Goal: Transaction & Acquisition: Purchase product/service

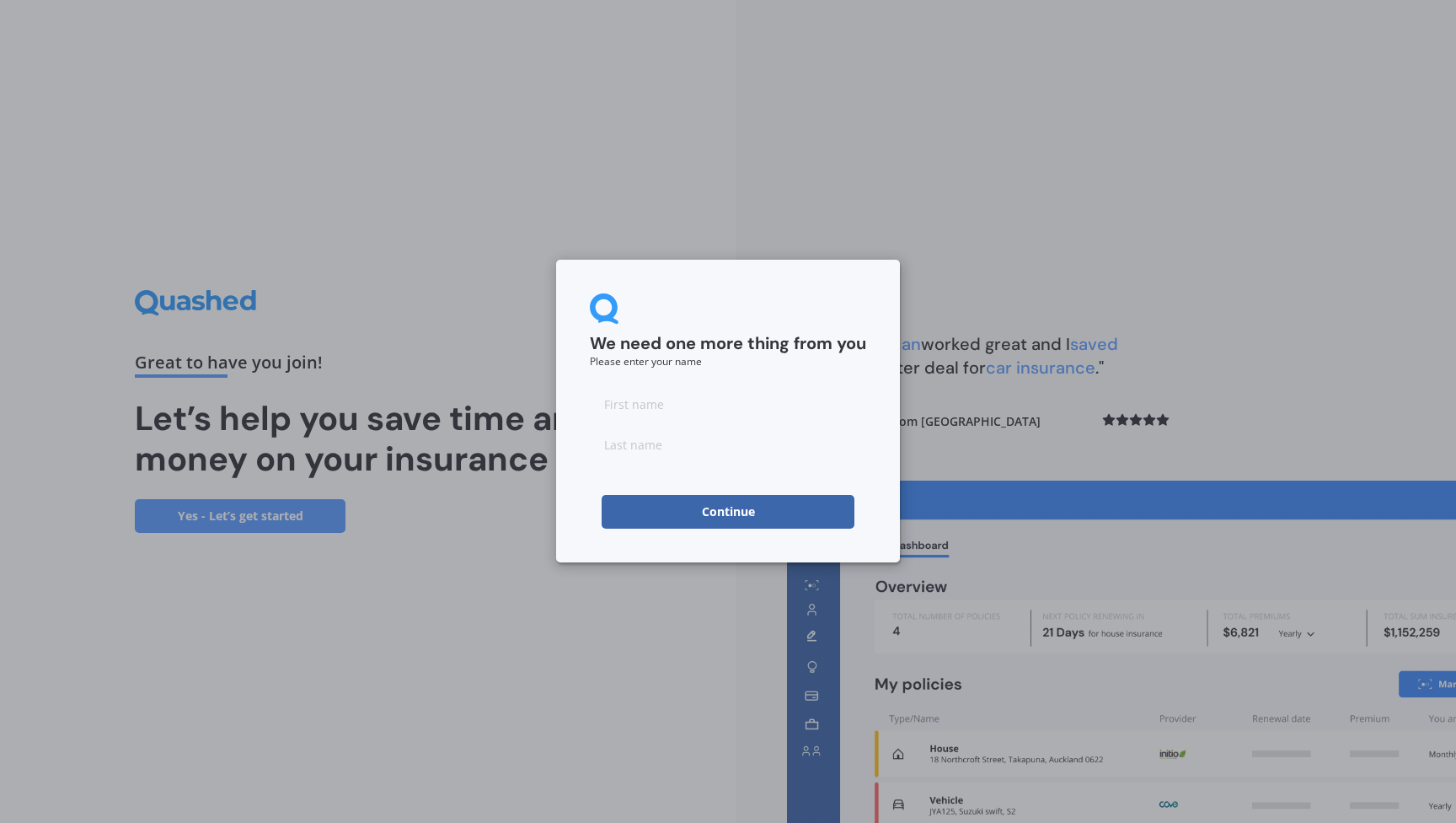
click at [630, 410] on input at bounding box center [728, 404] width 277 height 33
type input "Mark"
type input "Thorp"
click at [776, 506] on button "Continue" at bounding box center [728, 512] width 253 height 33
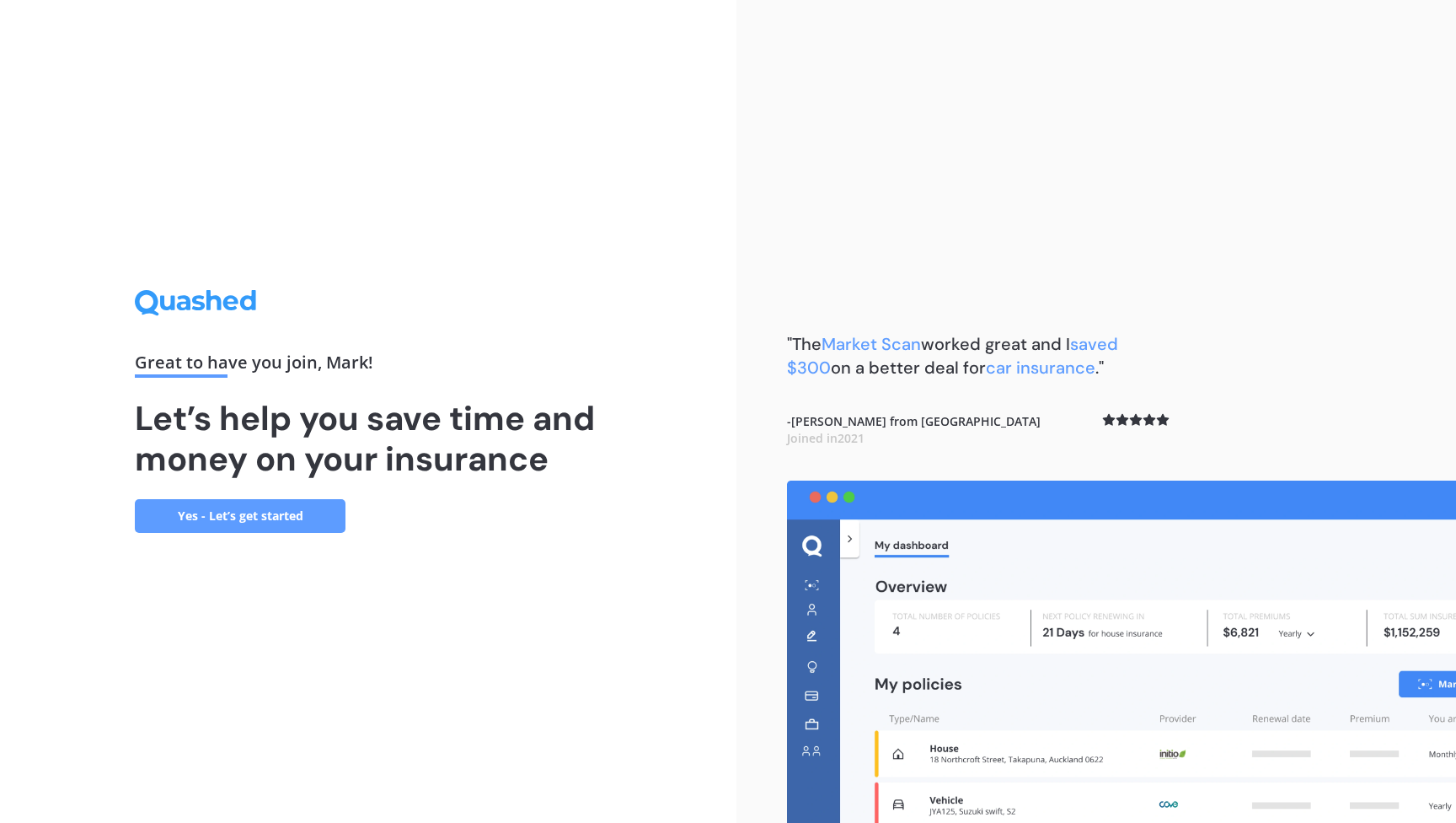
click at [293, 515] on link "Yes - Let’s get started" at bounding box center [240, 516] width 211 height 33
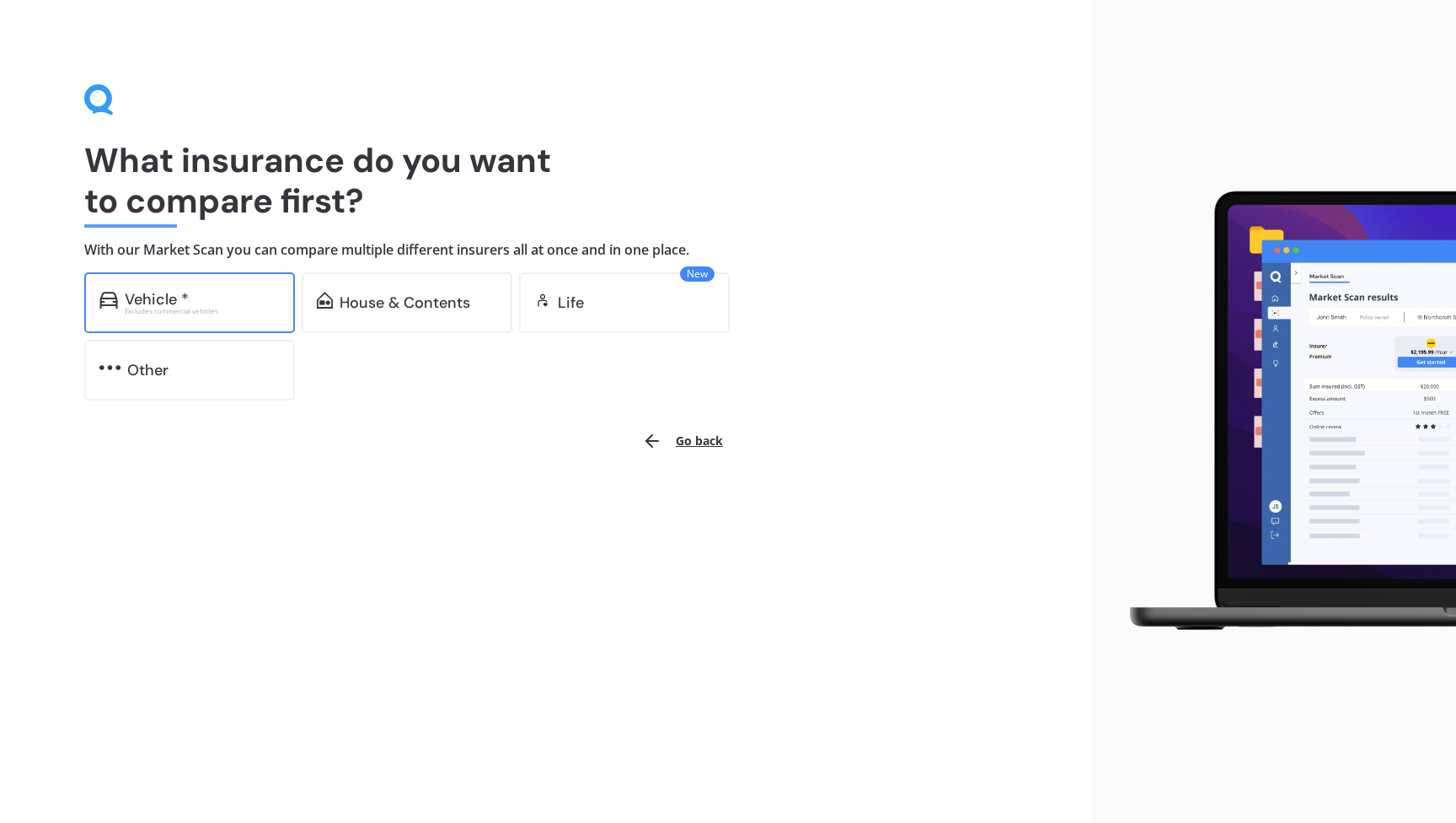
click at [258, 317] on div "Vehicle * Excludes commercial vehicles" at bounding box center [189, 302] width 211 height 60
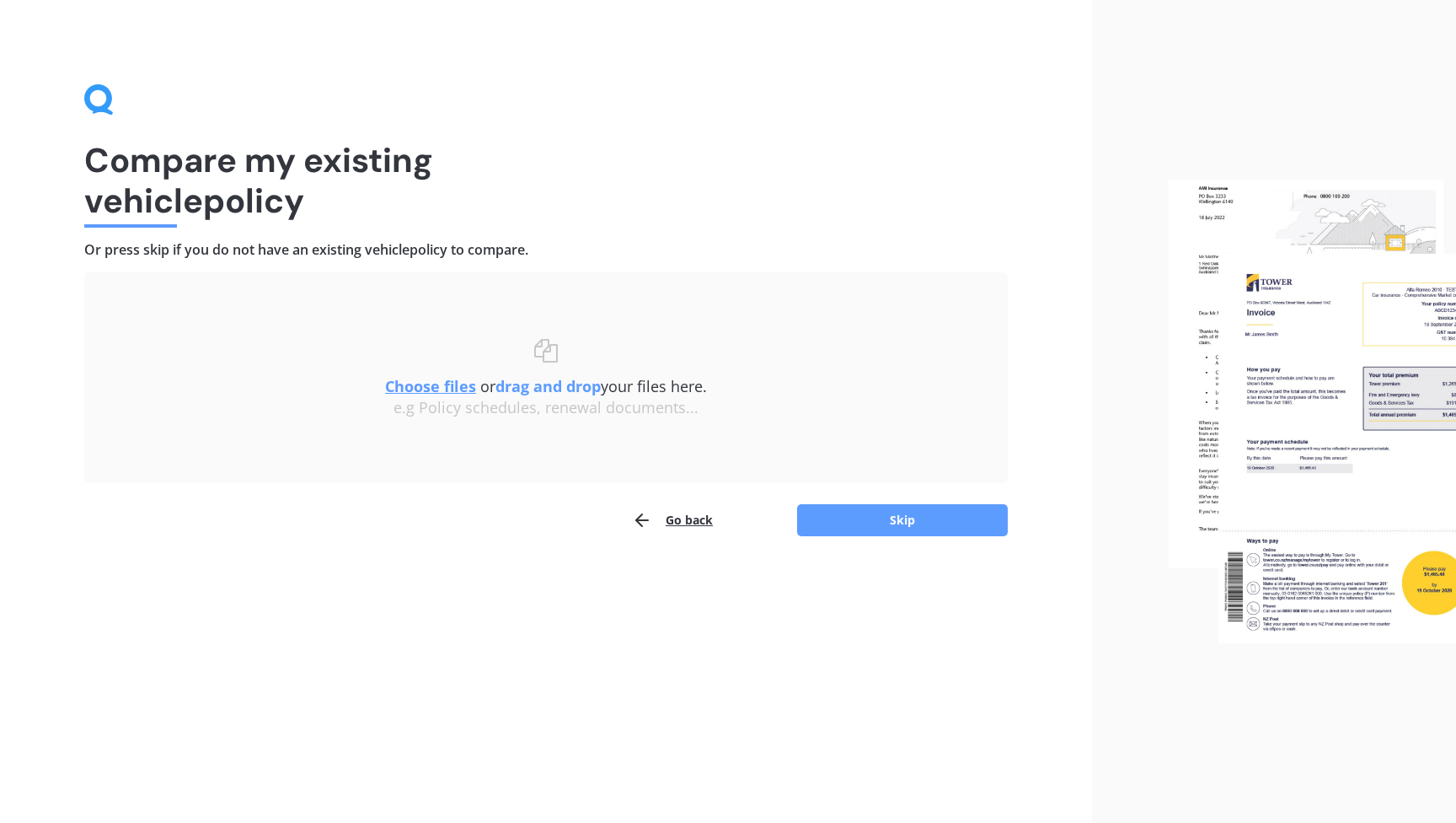
click at [558, 123] on div "Compare my existing vehicle policy Or press skip if you do not have an existing…" at bounding box center [546, 310] width 924 height 452
click at [854, 516] on button "Skip" at bounding box center [903, 520] width 211 height 32
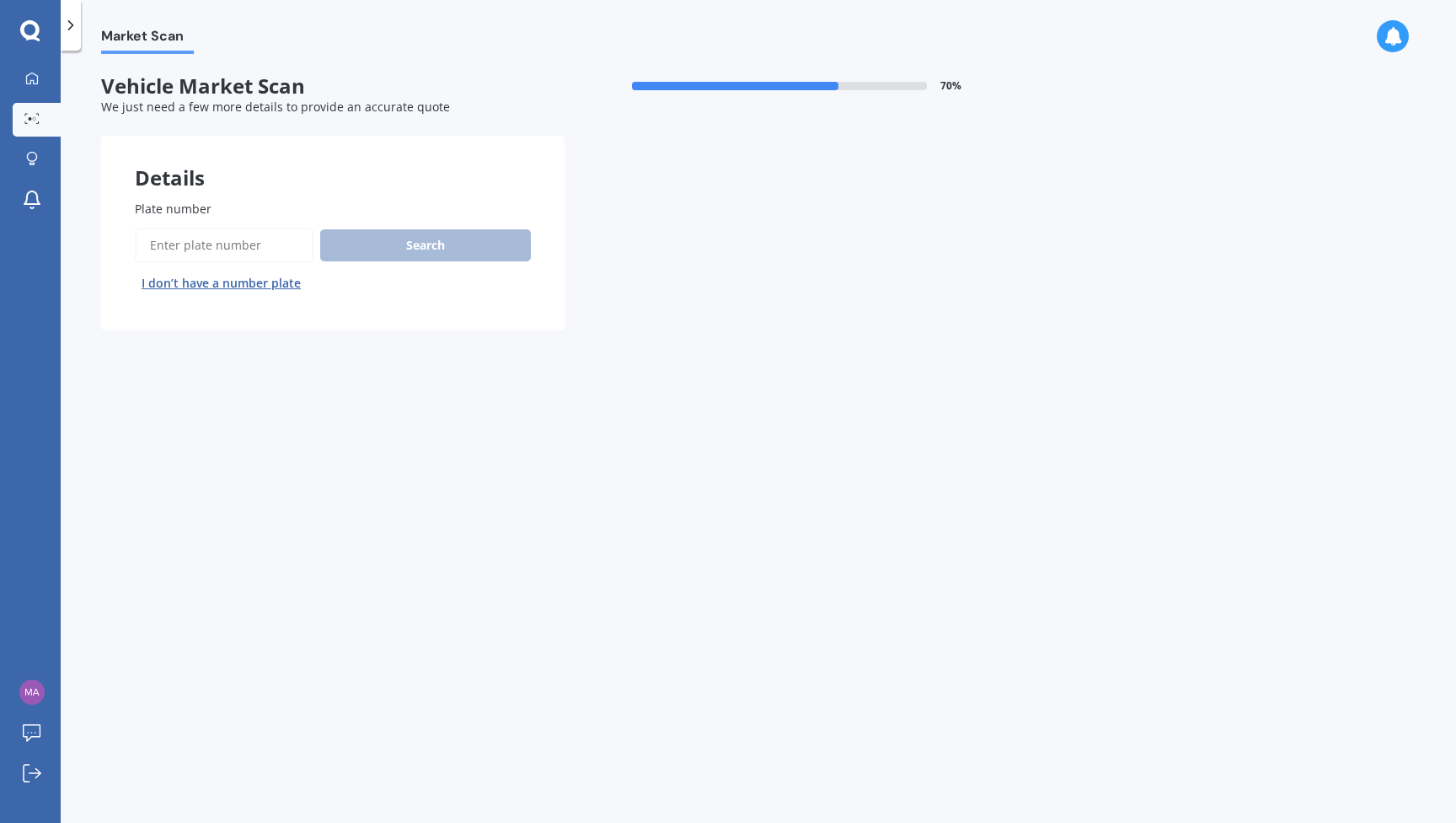
click at [187, 244] on input "Plate number" at bounding box center [224, 245] width 178 height 35
type input "JLD300"
click at [333, 451] on div "Market Scan Vehicle Market Scan 70 % We just need a few more details to provide…" at bounding box center [758, 439] width 1396 height 772
click at [434, 239] on button "Search" at bounding box center [425, 245] width 211 height 32
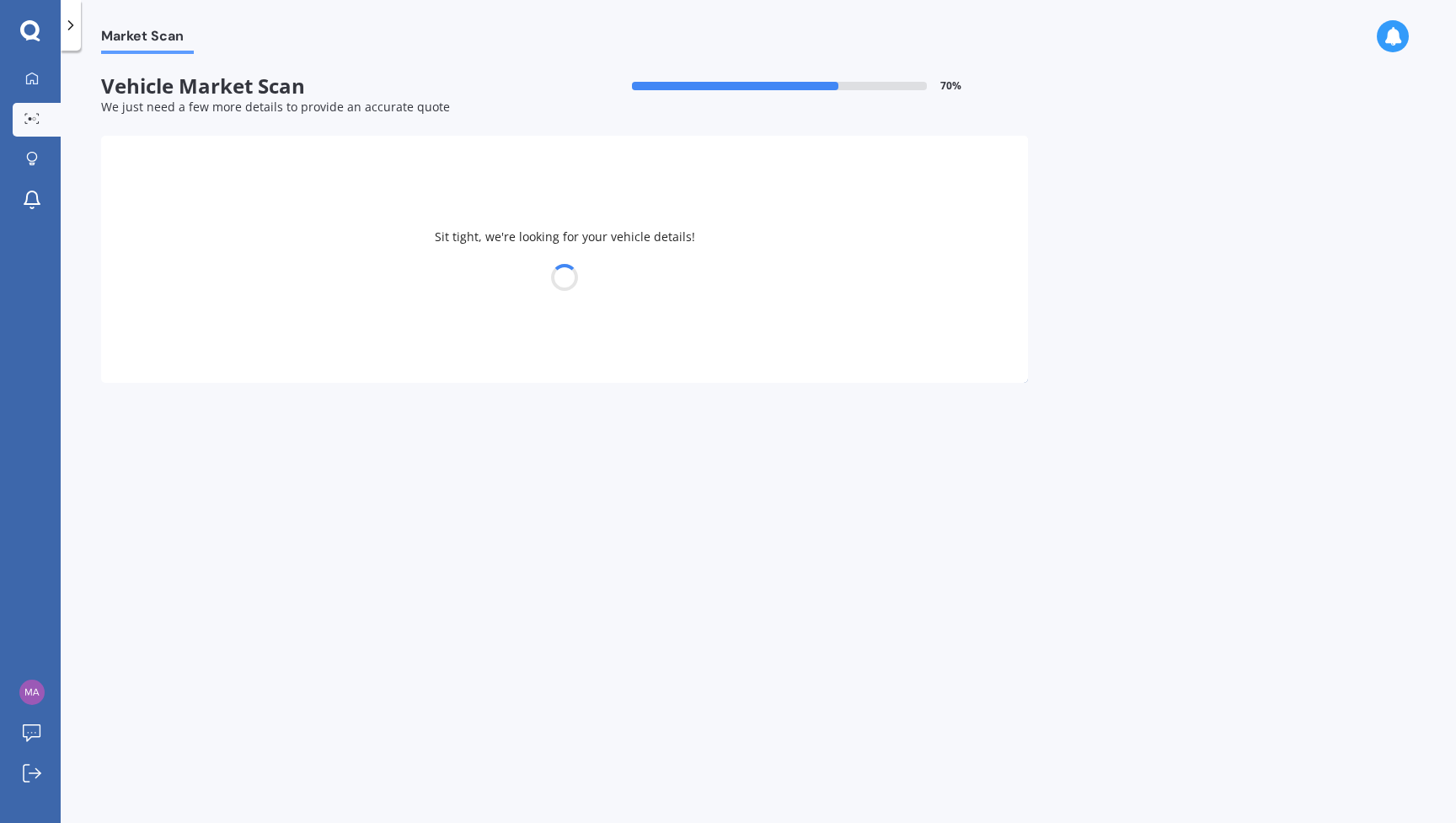
select select "VOLKSWAGEN"
select select "PASSAT"
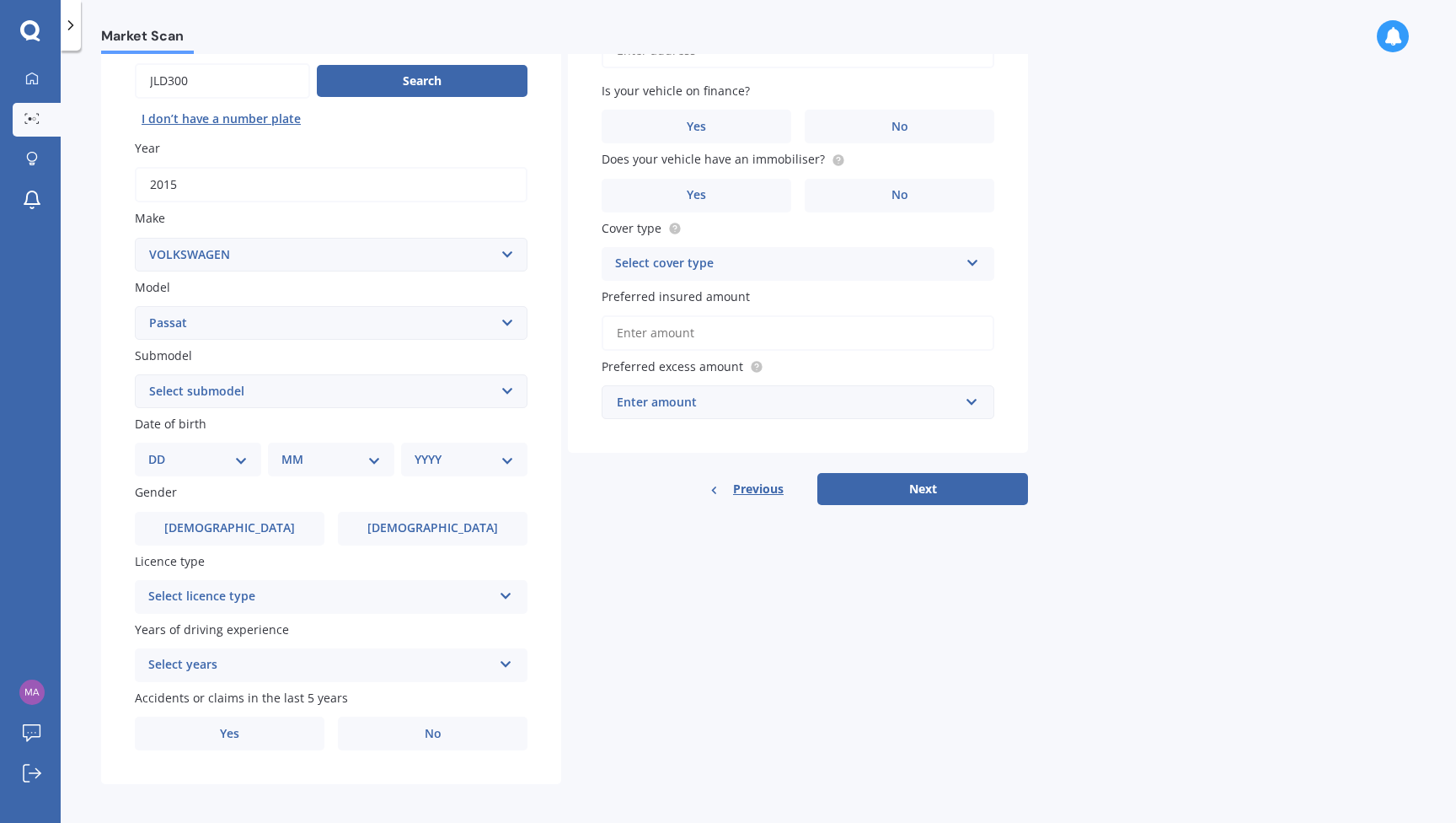
scroll to position [163, 0]
select select "24"
select select "01"
select select "1983"
click at [269, 531] on label "Male" at bounding box center [229, 529] width 189 height 33
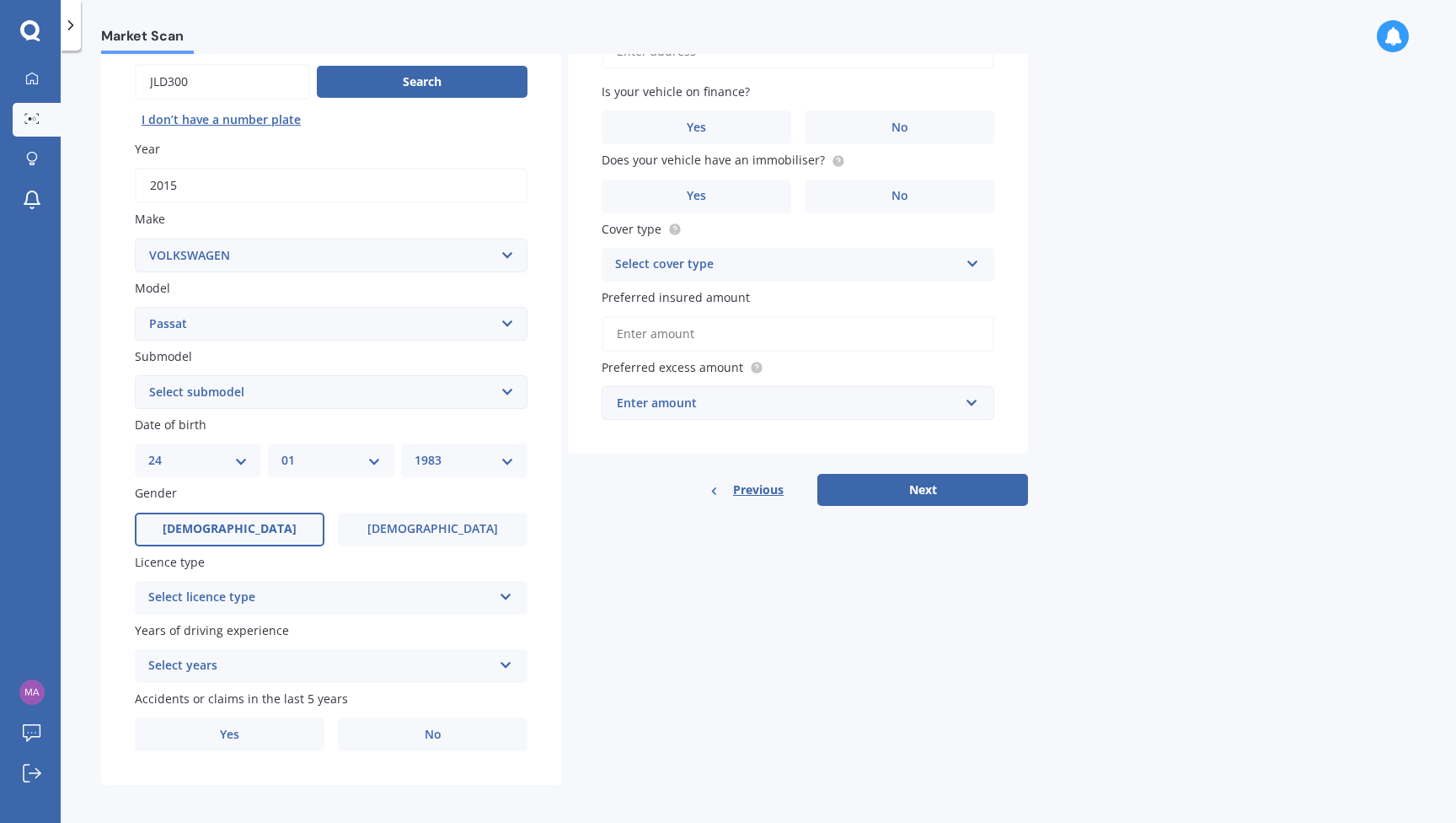
click at [0, 0] on input "Male" at bounding box center [0, 0] width 0 height 0
click at [258, 593] on div "Select licence type" at bounding box center [320, 598] width 344 height 20
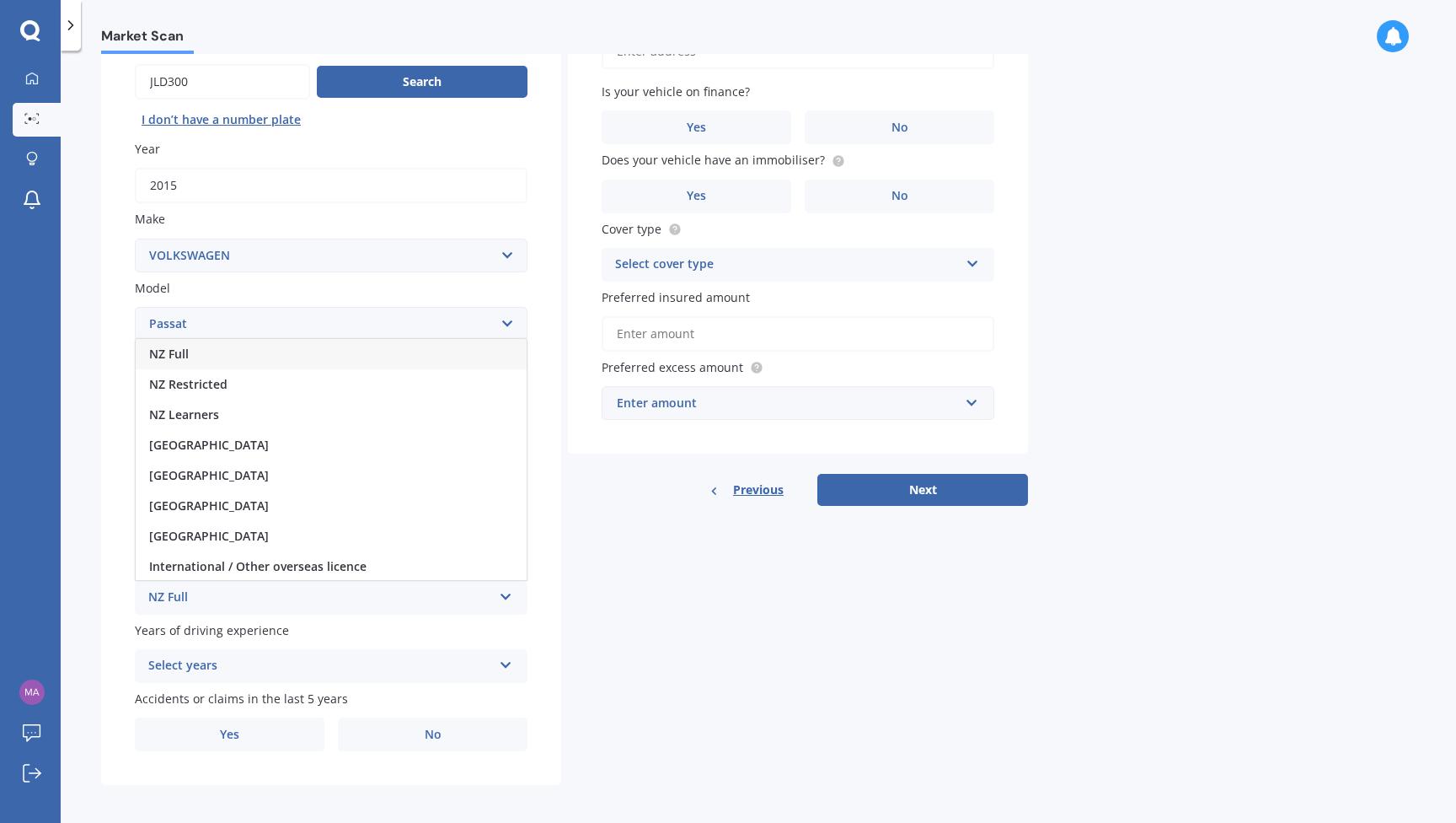
click at [241, 352] on div "NZ Full" at bounding box center [331, 354] width 391 height 31
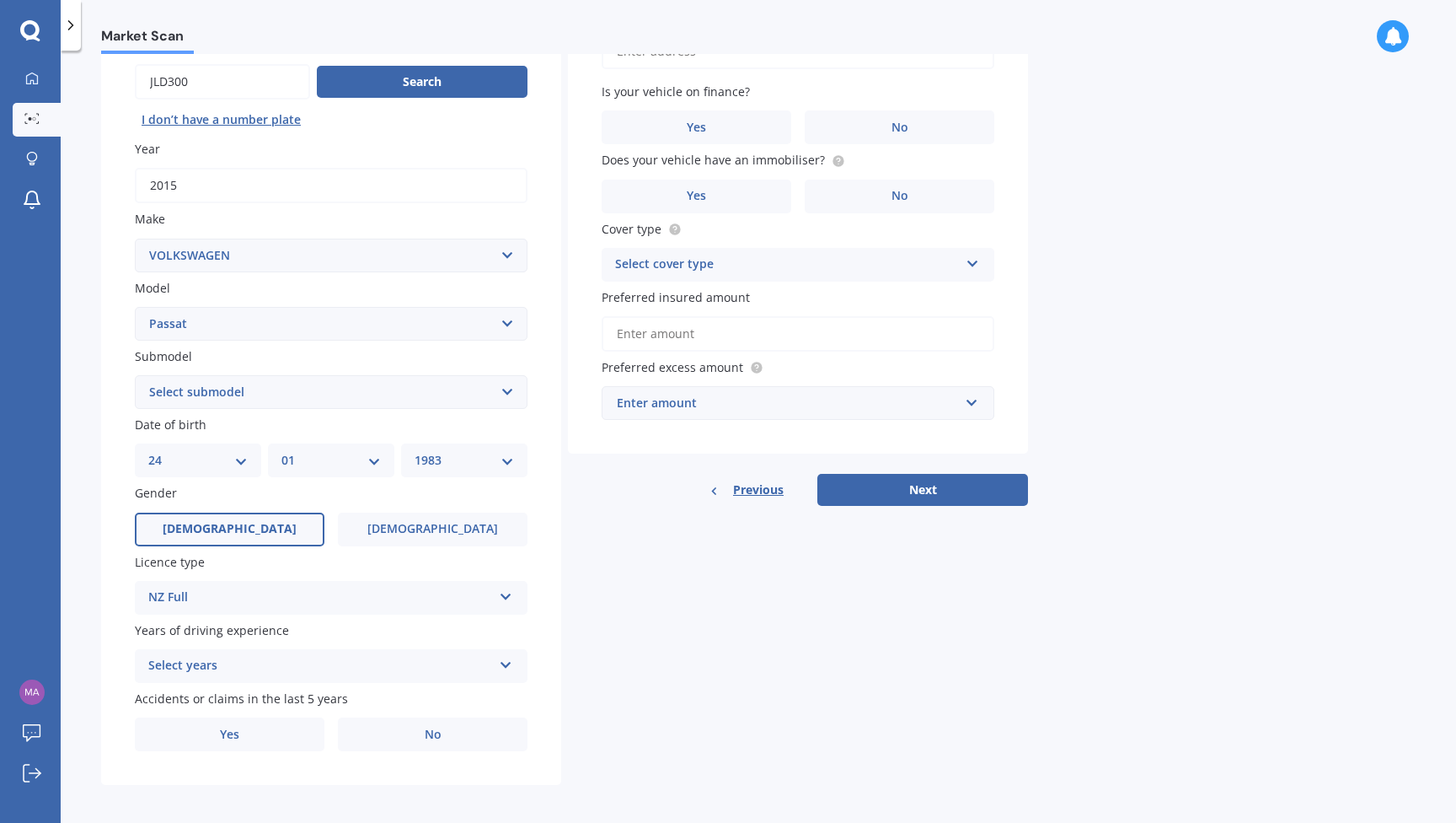
scroll to position [0, 0]
click at [296, 656] on div "Select years" at bounding box center [320, 666] width 344 height 20
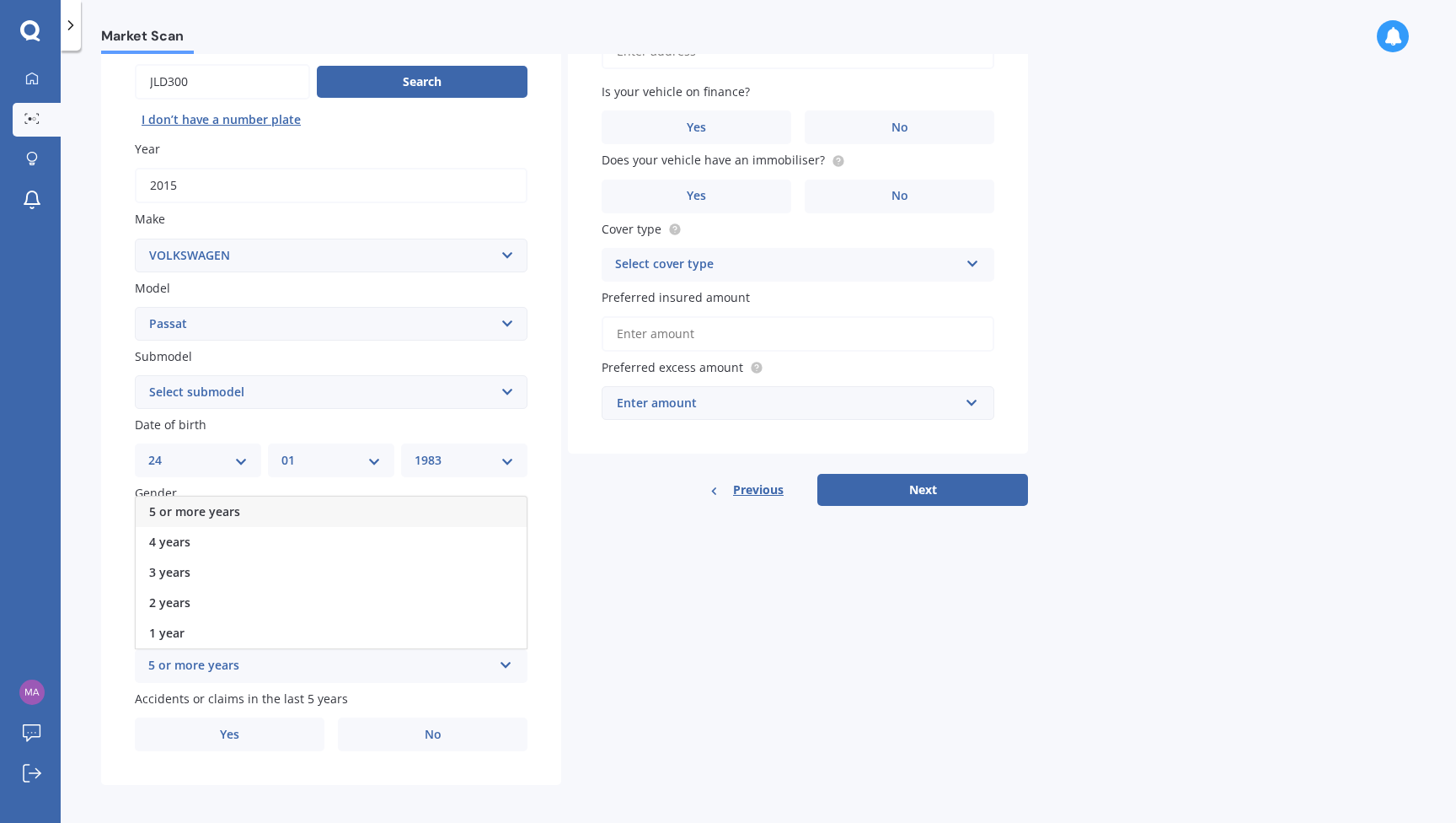
click at [283, 504] on div "5 or more years" at bounding box center [331, 512] width 391 height 31
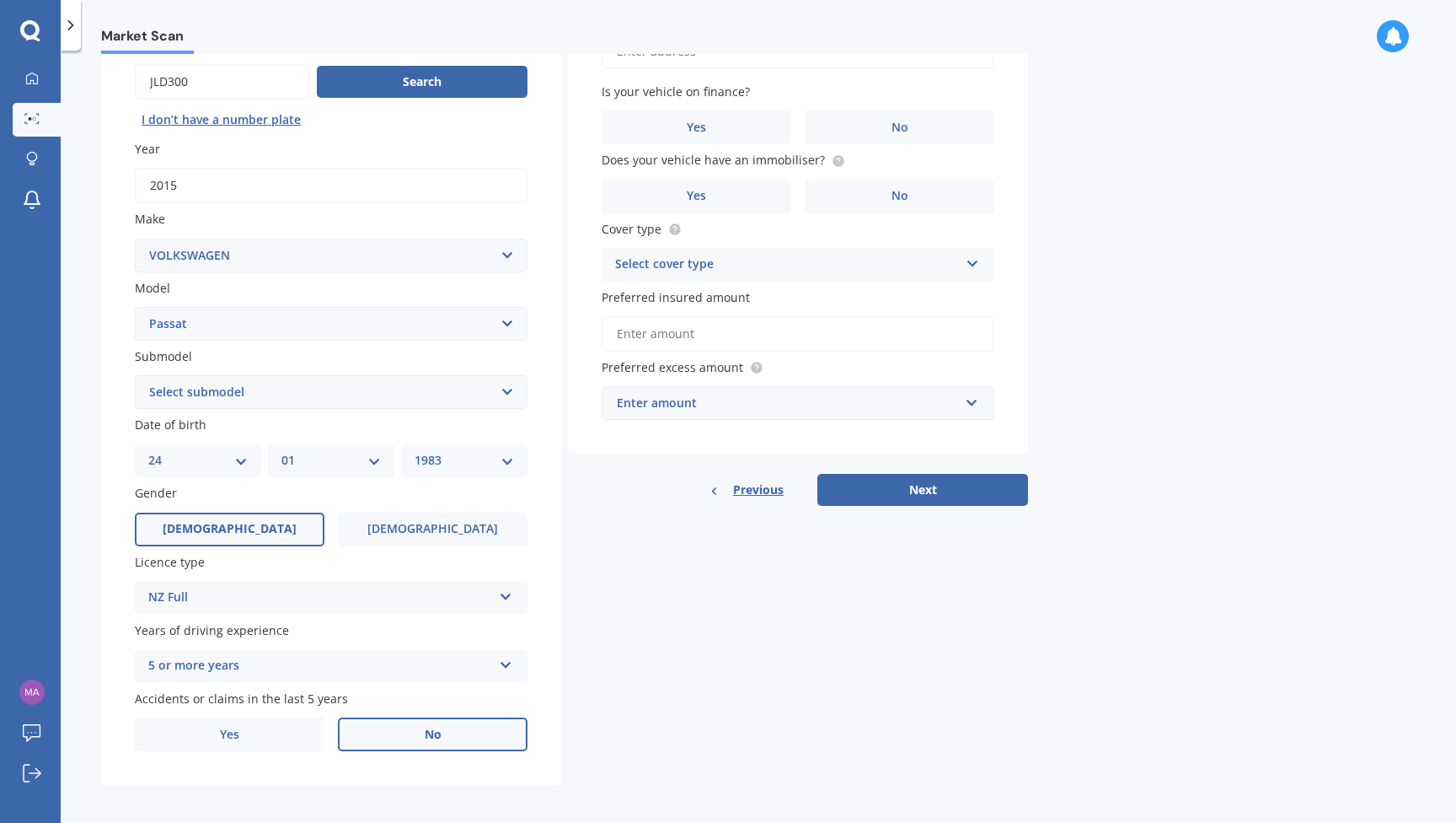
click at [427, 727] on span "No" at bounding box center [433, 734] width 17 height 14
click at [0, 0] on input "No" at bounding box center [0, 0] width 0 height 0
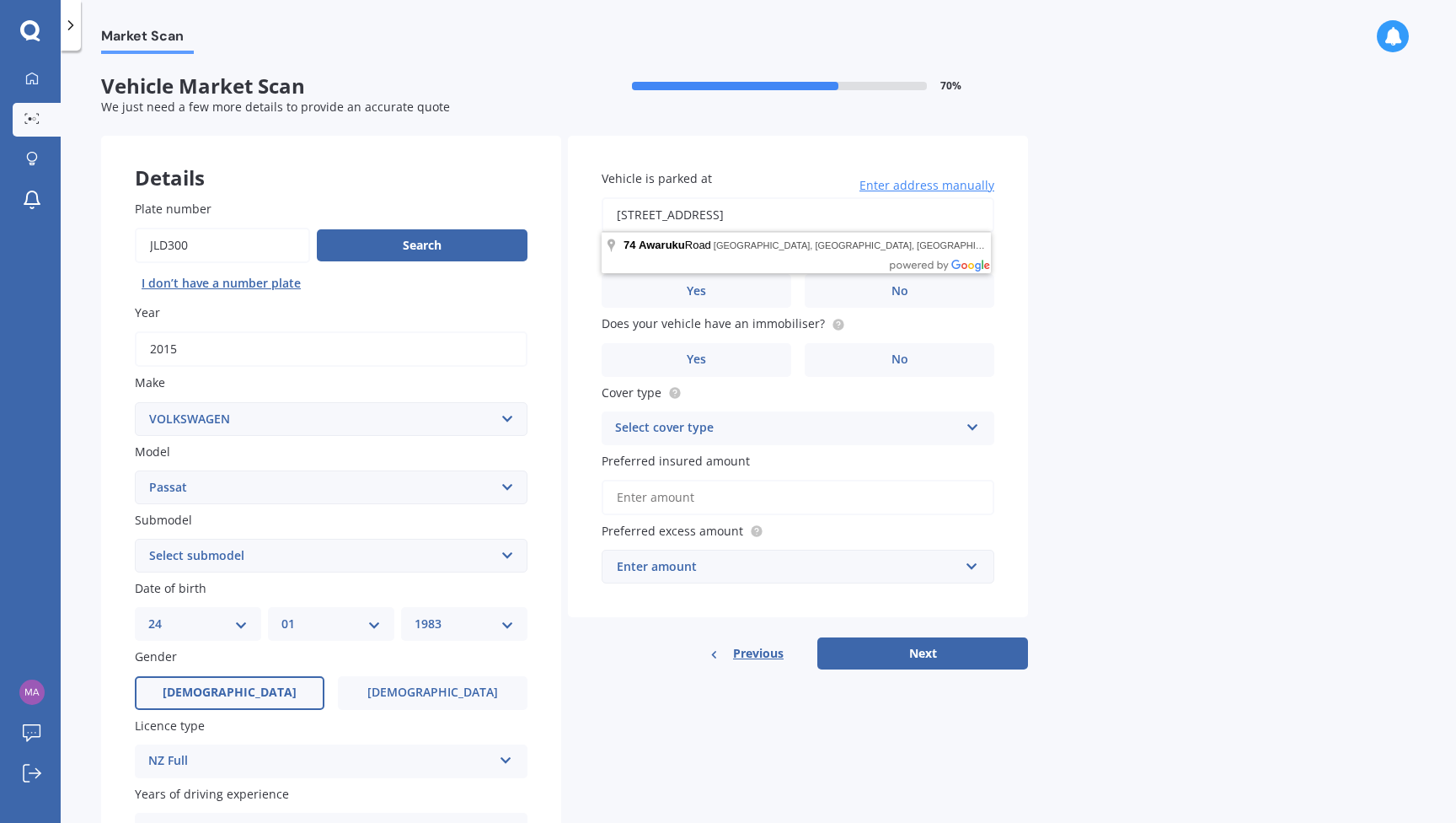
type input "[STREET_ADDRESS]"
click at [893, 294] on span "No" at bounding box center [900, 291] width 17 height 14
click at [0, 0] on input "No" at bounding box center [0, 0] width 0 height 0
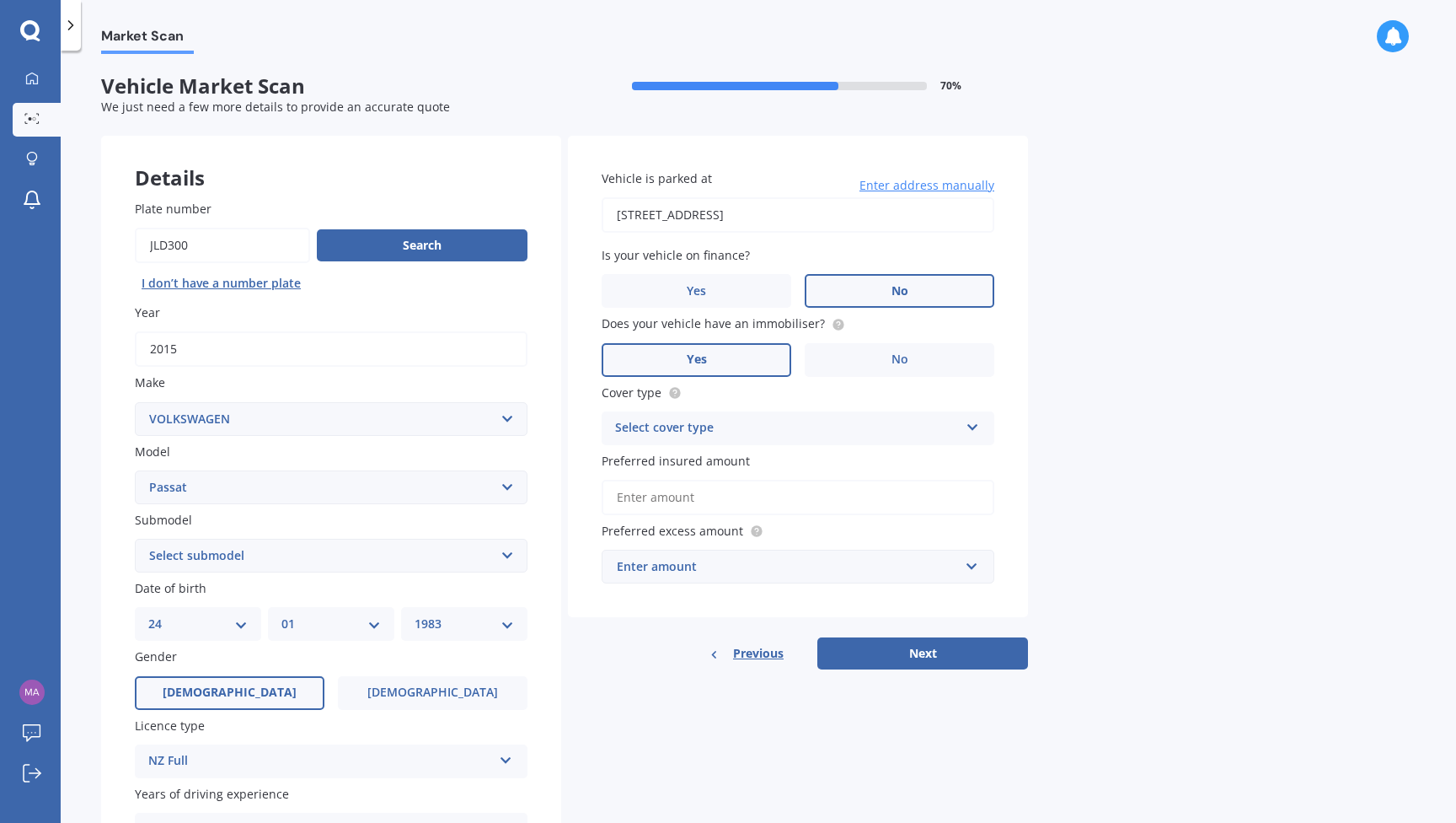
click at [746, 359] on label "Yes" at bounding box center [696, 359] width 189 height 33
click at [0, 0] on input "Yes" at bounding box center [0, 0] width 0 height 0
click at [720, 425] on div "Select cover type" at bounding box center [787, 428] width 344 height 20
click at [702, 459] on span "Comprehensive" at bounding box center [660, 460] width 89 height 16
click at [701, 561] on div "Enter amount" at bounding box center [787, 567] width 342 height 19
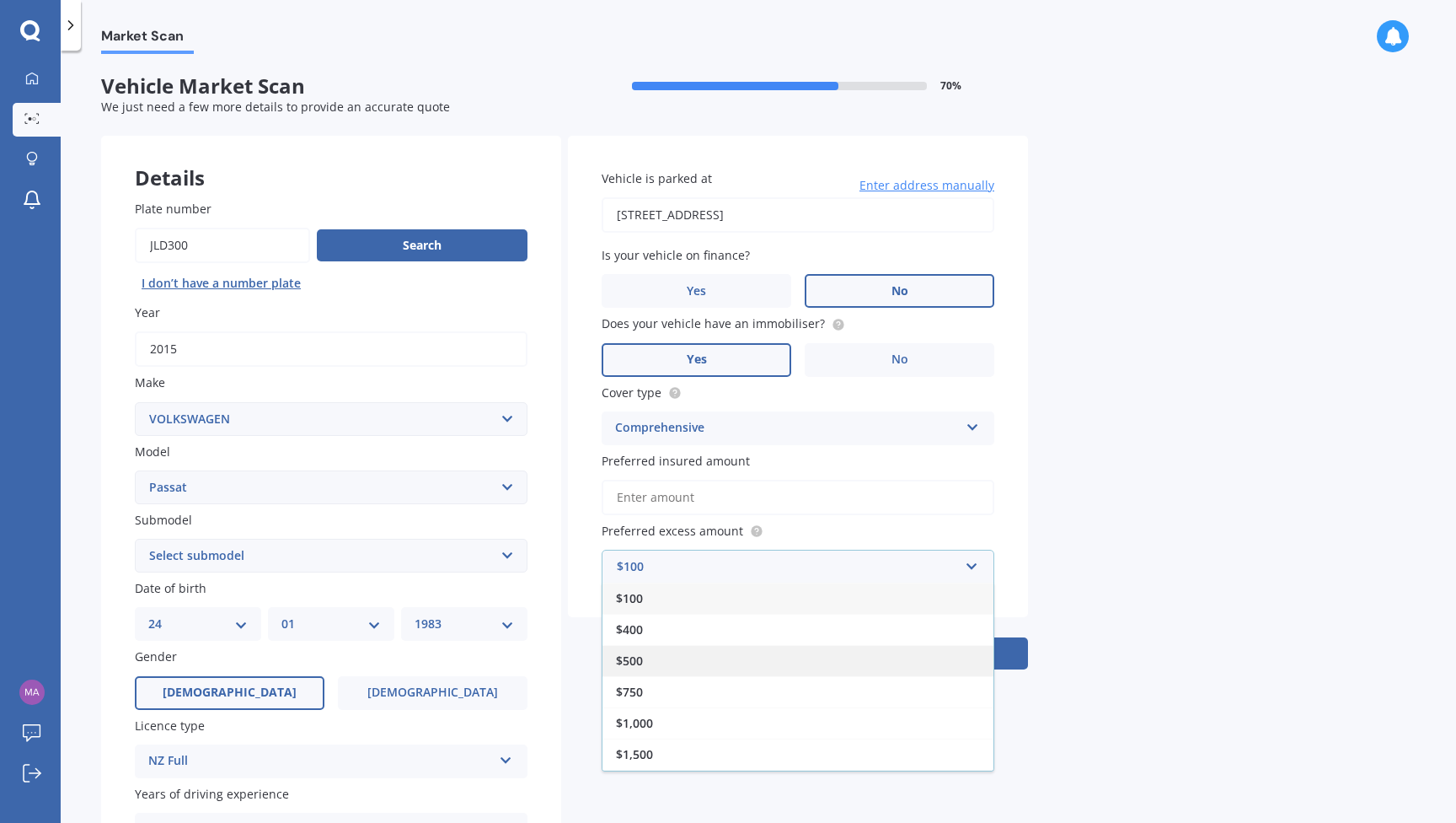
click at [670, 651] on div "$500" at bounding box center [798, 660] width 391 height 32
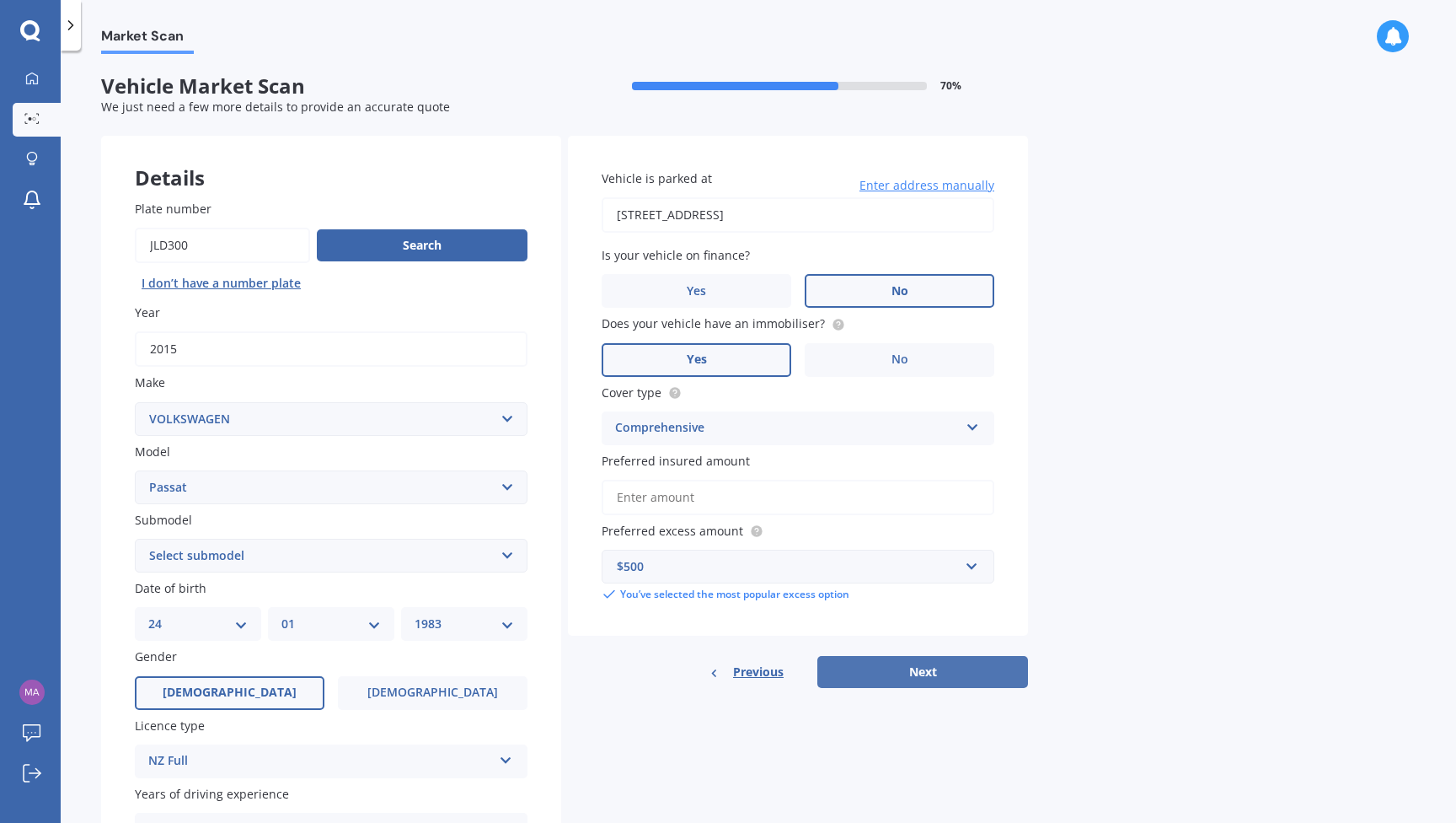
click at [901, 670] on button "Next" at bounding box center [922, 672] width 211 height 32
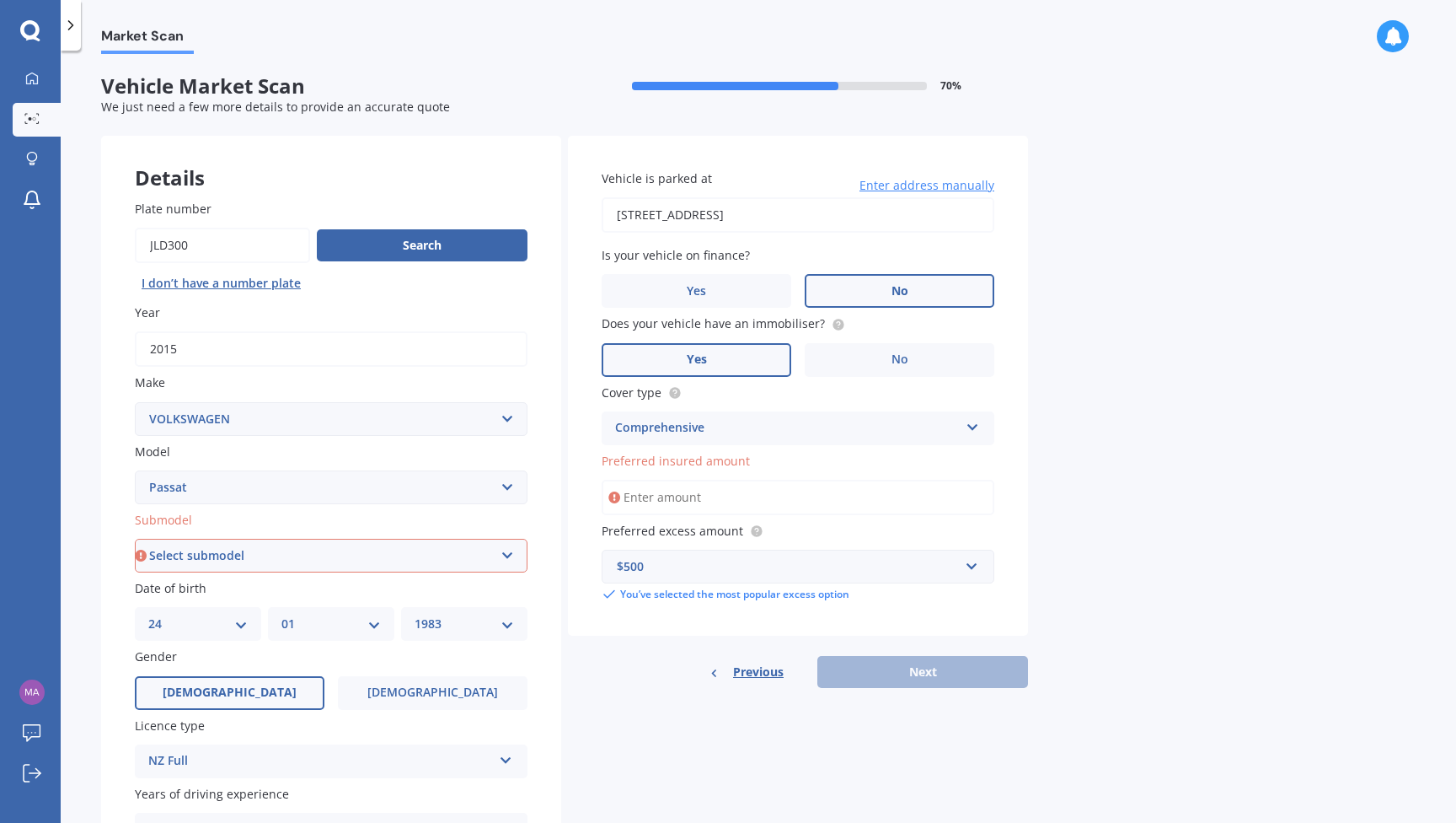
select select "1.8 TURBO"
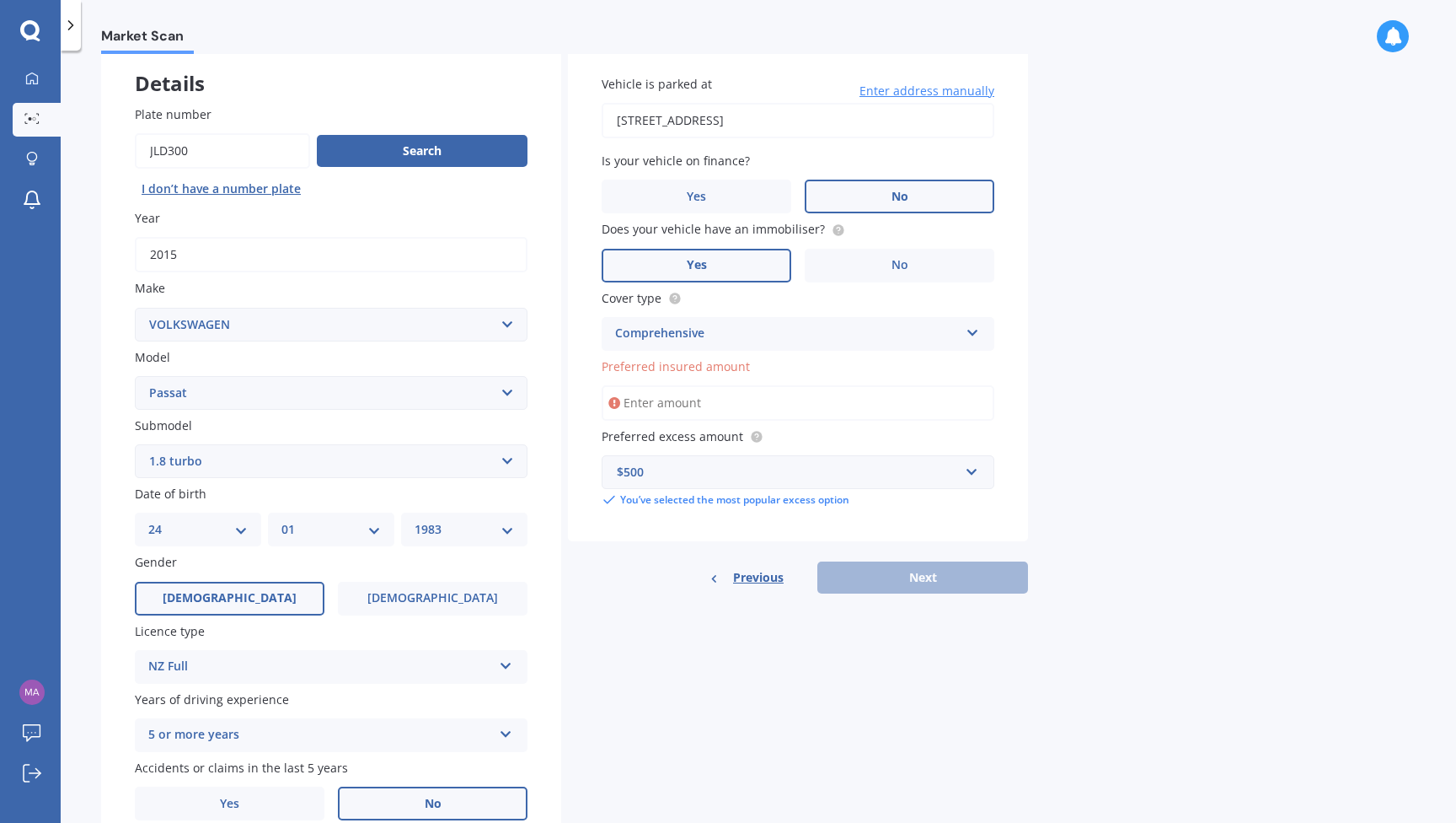
scroll to position [128, 0]
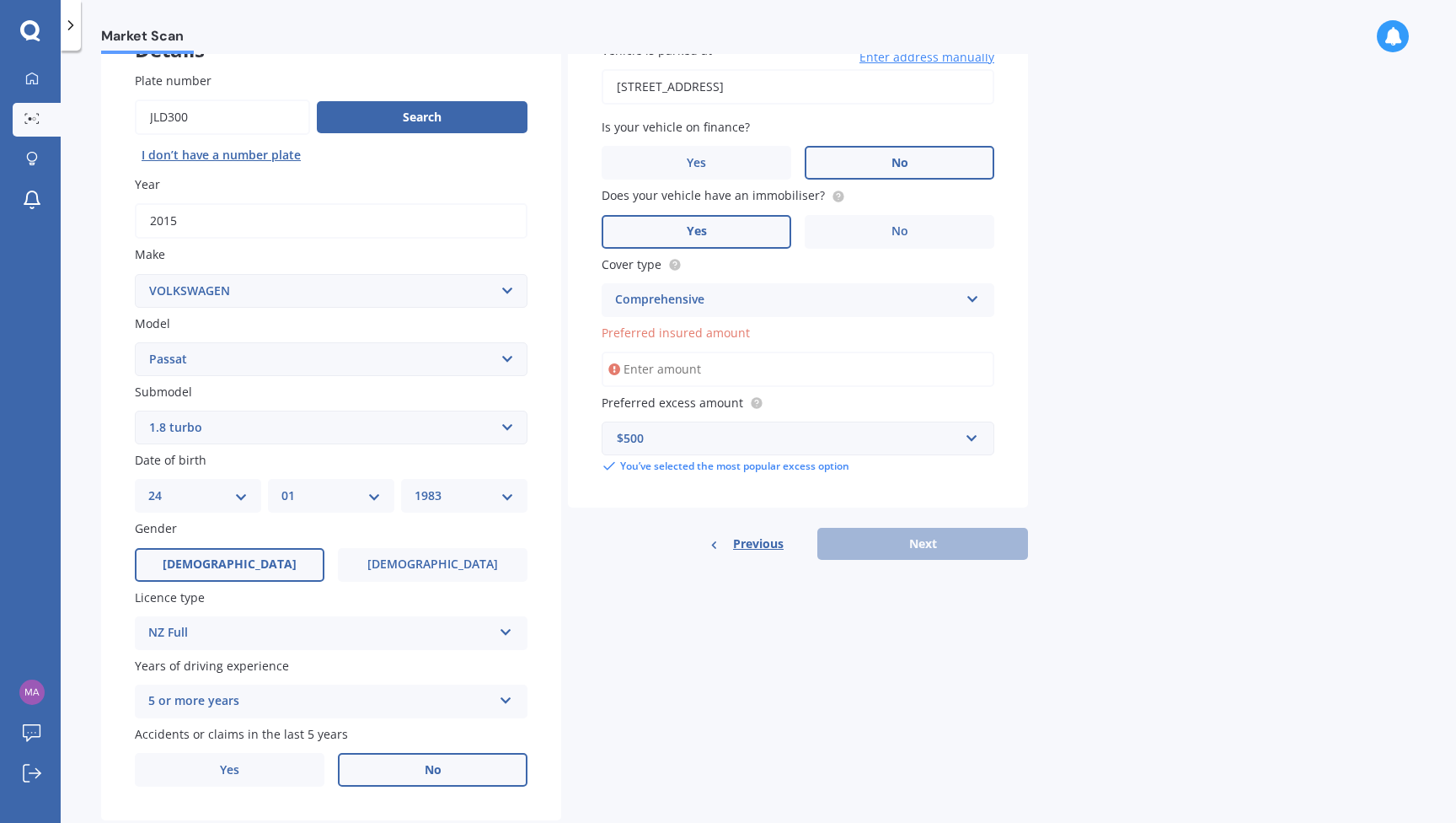
click at [746, 588] on div "Details Plate number Search I don’t have a number plate Year 2015 Make Select m…" at bounding box center [565, 414] width 927 height 814
click at [756, 361] on input "Preferred insured amount" at bounding box center [798, 369] width 393 height 35
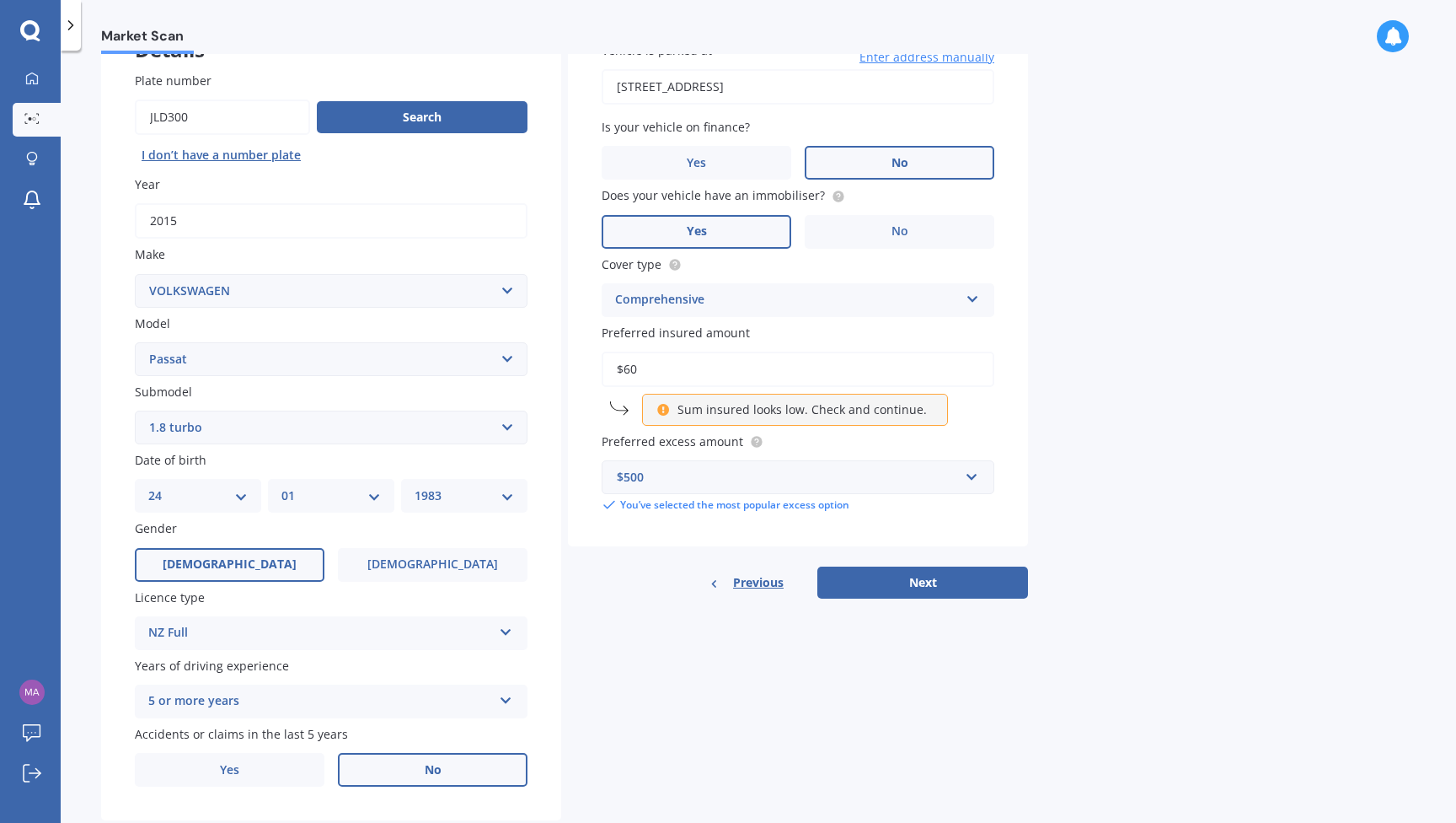
drag, startPoint x: 661, startPoint y: 371, endPoint x: 625, endPoint y: 365, distance: 36.5
click at [625, 365] on input "$60" at bounding box center [798, 369] width 393 height 35
type input "$70"
click at [813, 325] on label "Preferred insured amount" at bounding box center [795, 332] width 386 height 18
click at [813, 351] on input "$70" at bounding box center [798, 369] width 393 height 35
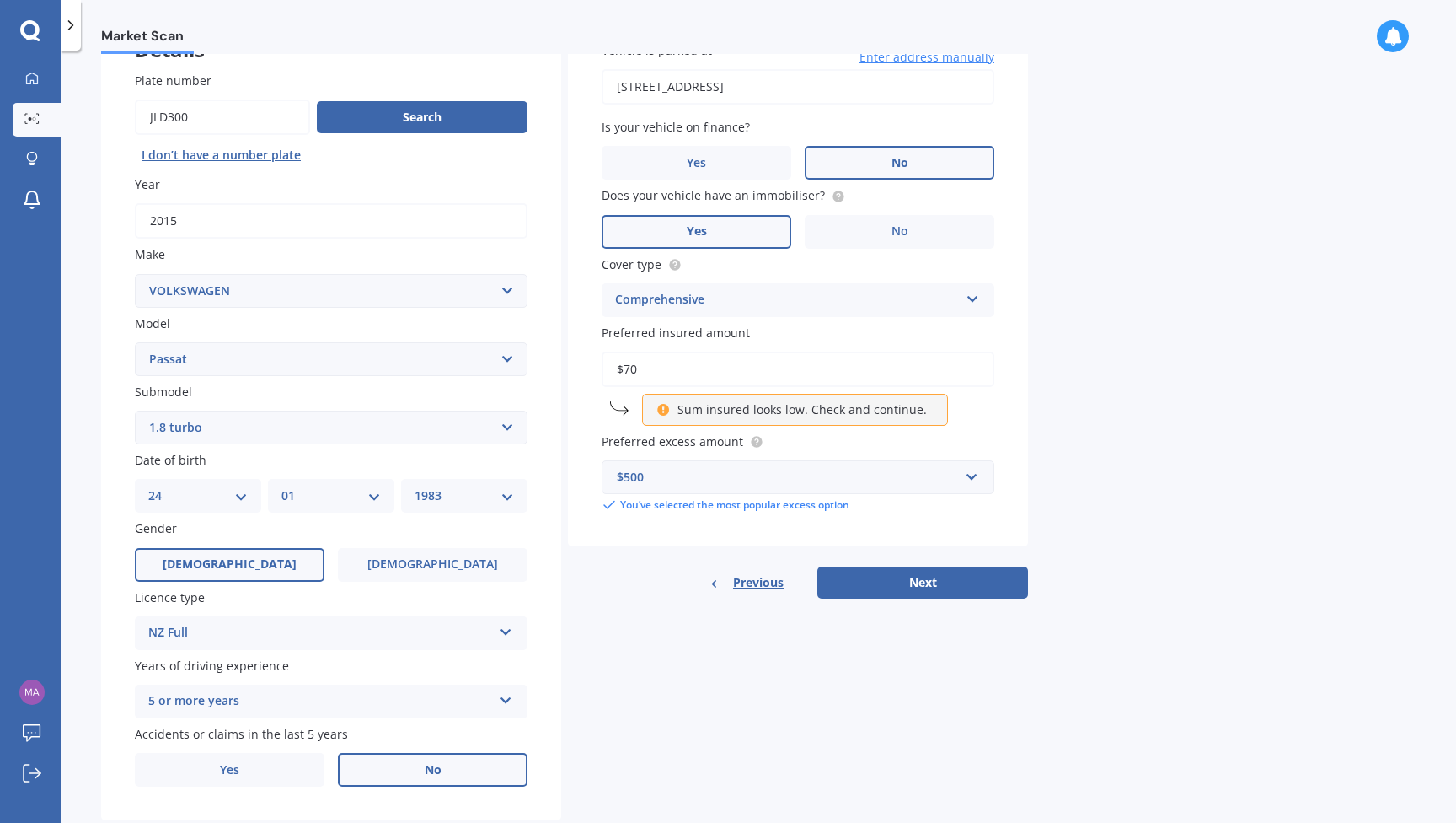
click at [746, 315] on div "Vehicle is parked at 74 Awaruku Road, Torbay, Auckland 0630 Enter address manua…" at bounding box center [799, 277] width 461 height 540
click at [902, 577] on button "Next" at bounding box center [922, 582] width 211 height 32
select select "24"
select select "01"
select select "1983"
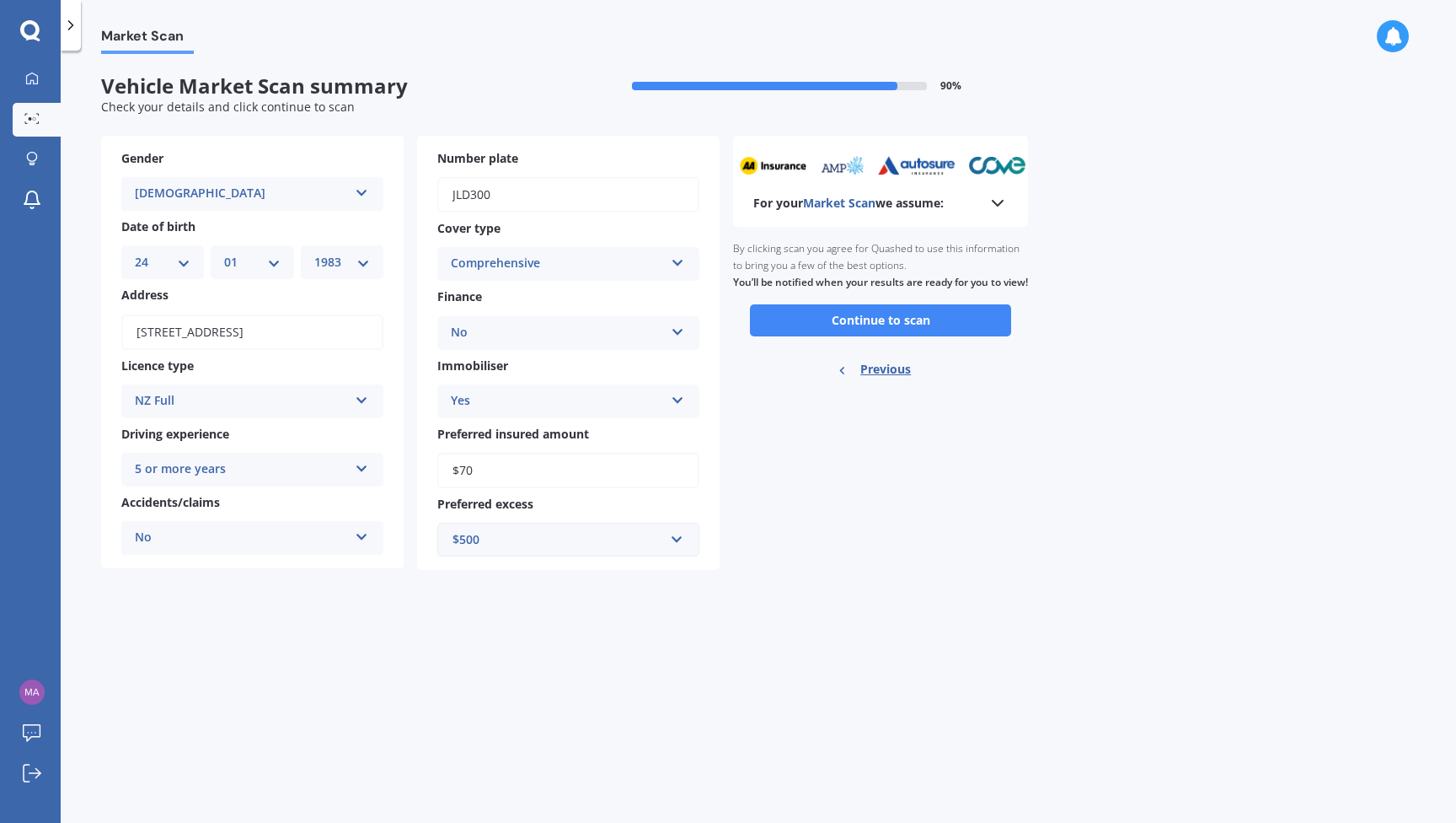
scroll to position [0, 0]
click at [939, 336] on button "Continue to scan" at bounding box center [880, 320] width 261 height 32
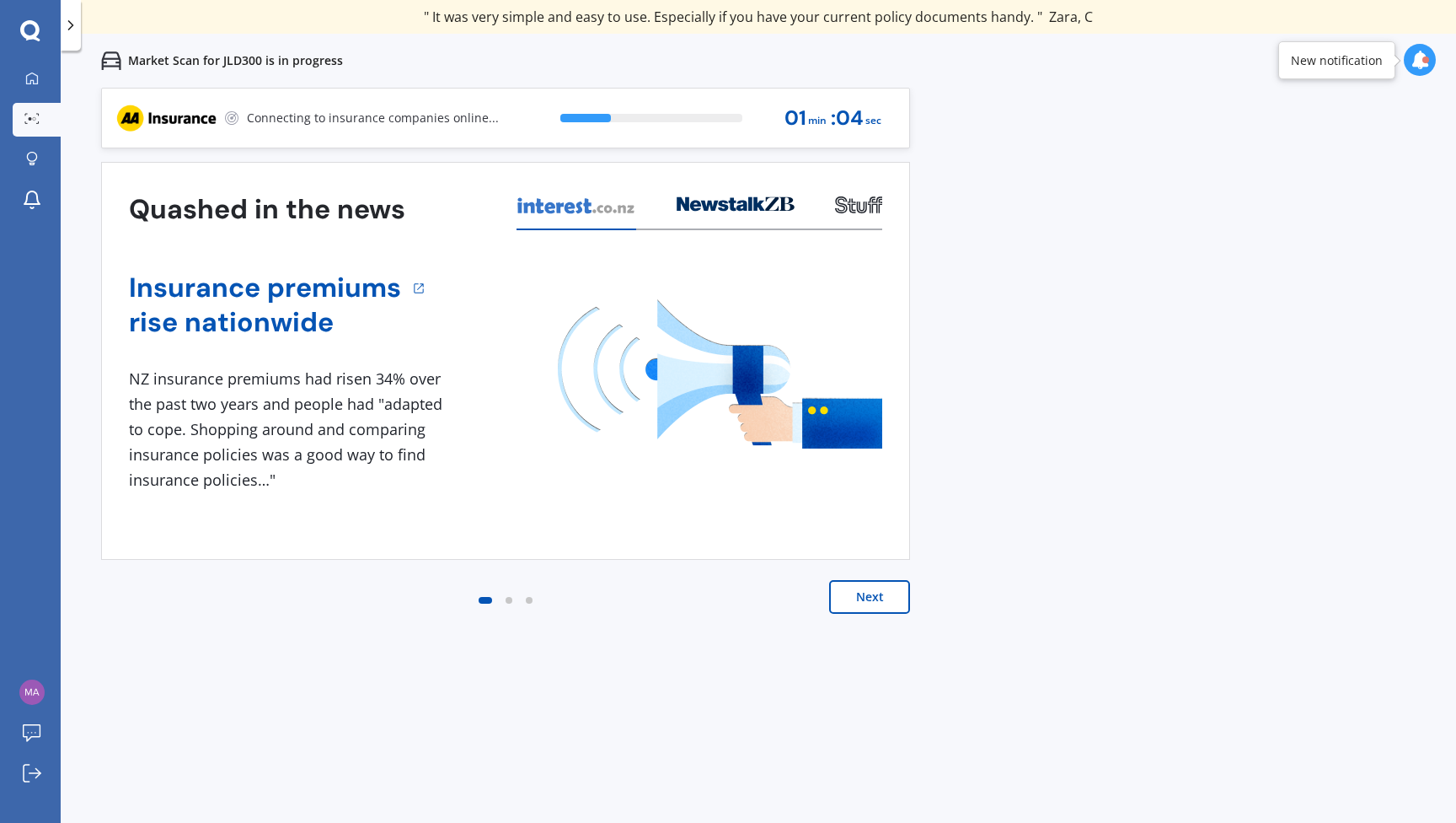
click at [857, 615] on div "Next" at bounding box center [505, 613] width 809 height 68
click at [867, 589] on button "Next" at bounding box center [869, 596] width 81 height 33
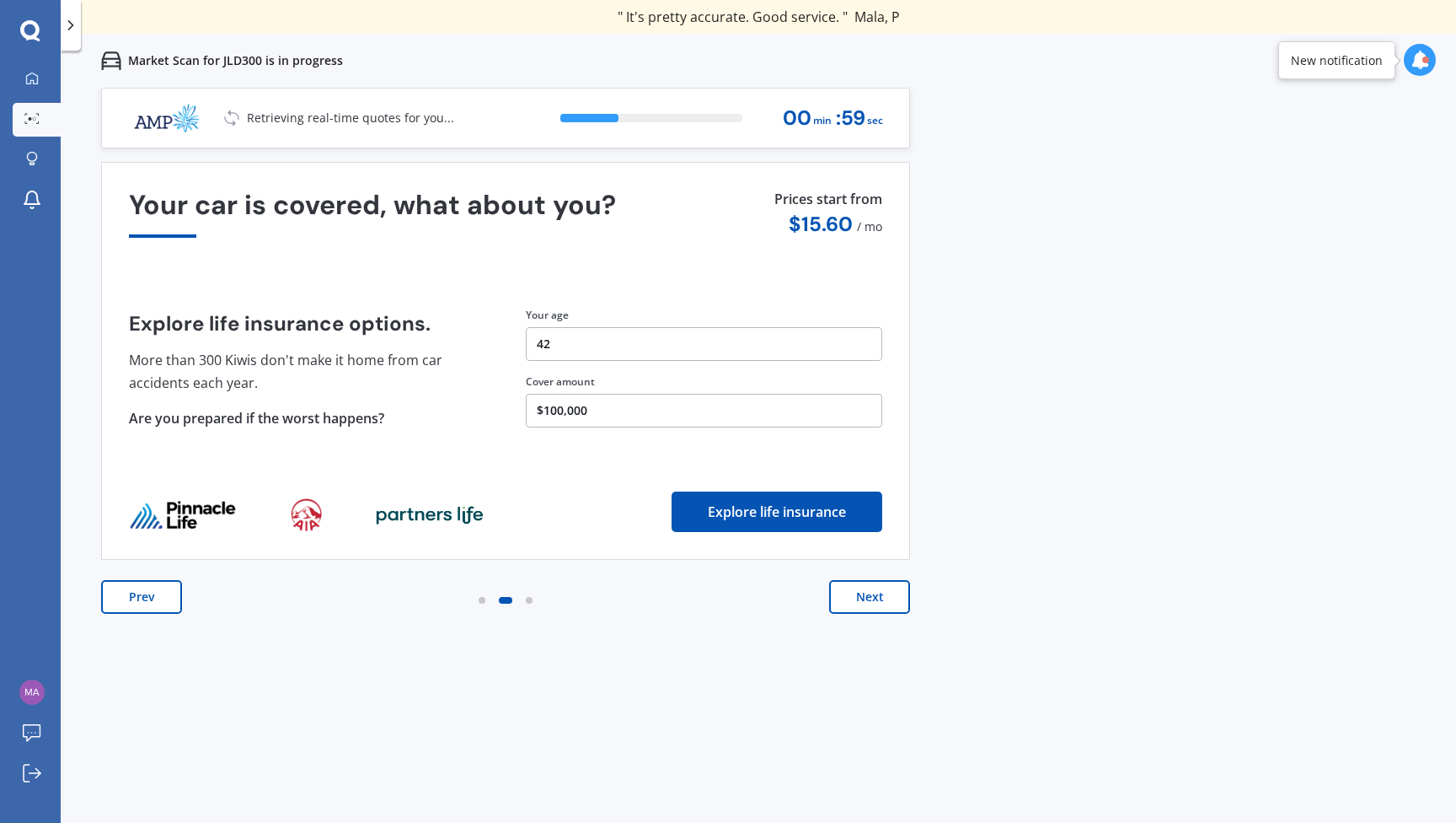
click at [865, 598] on button "Next" at bounding box center [869, 596] width 81 height 33
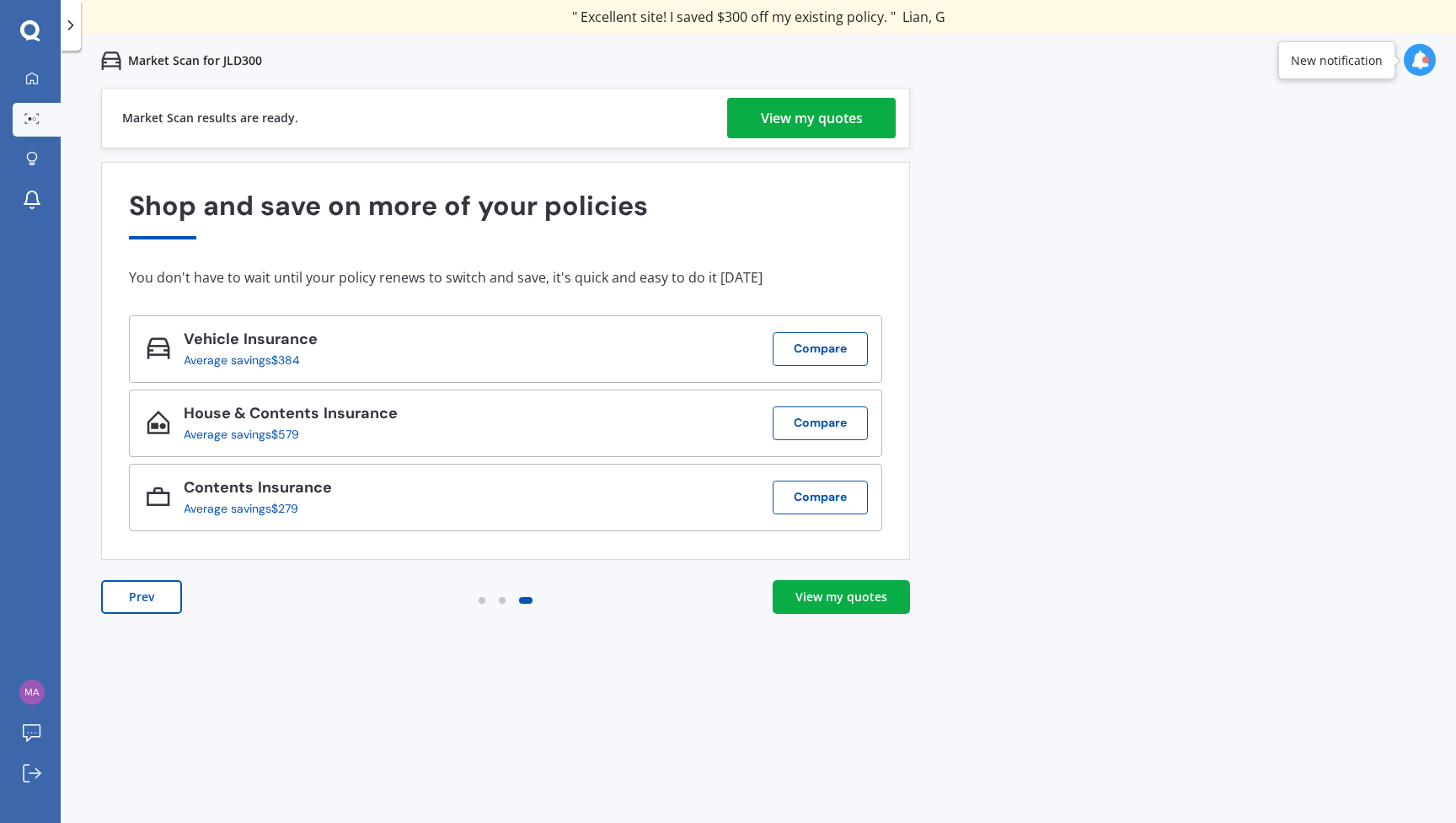
click at [815, 597] on div "View my quotes" at bounding box center [841, 596] width 92 height 17
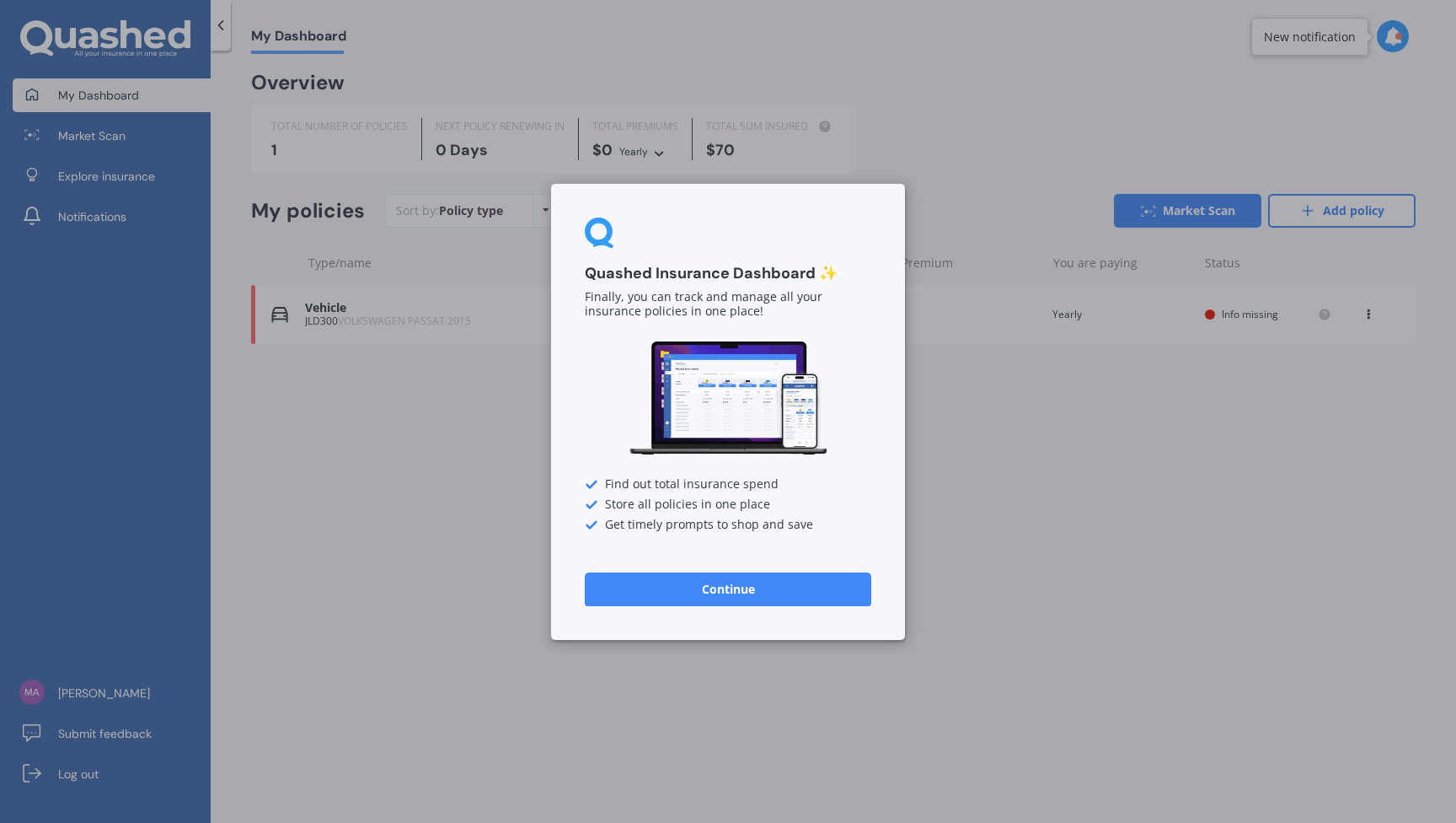
click at [696, 590] on button "Continue" at bounding box center [728, 588] width 287 height 33
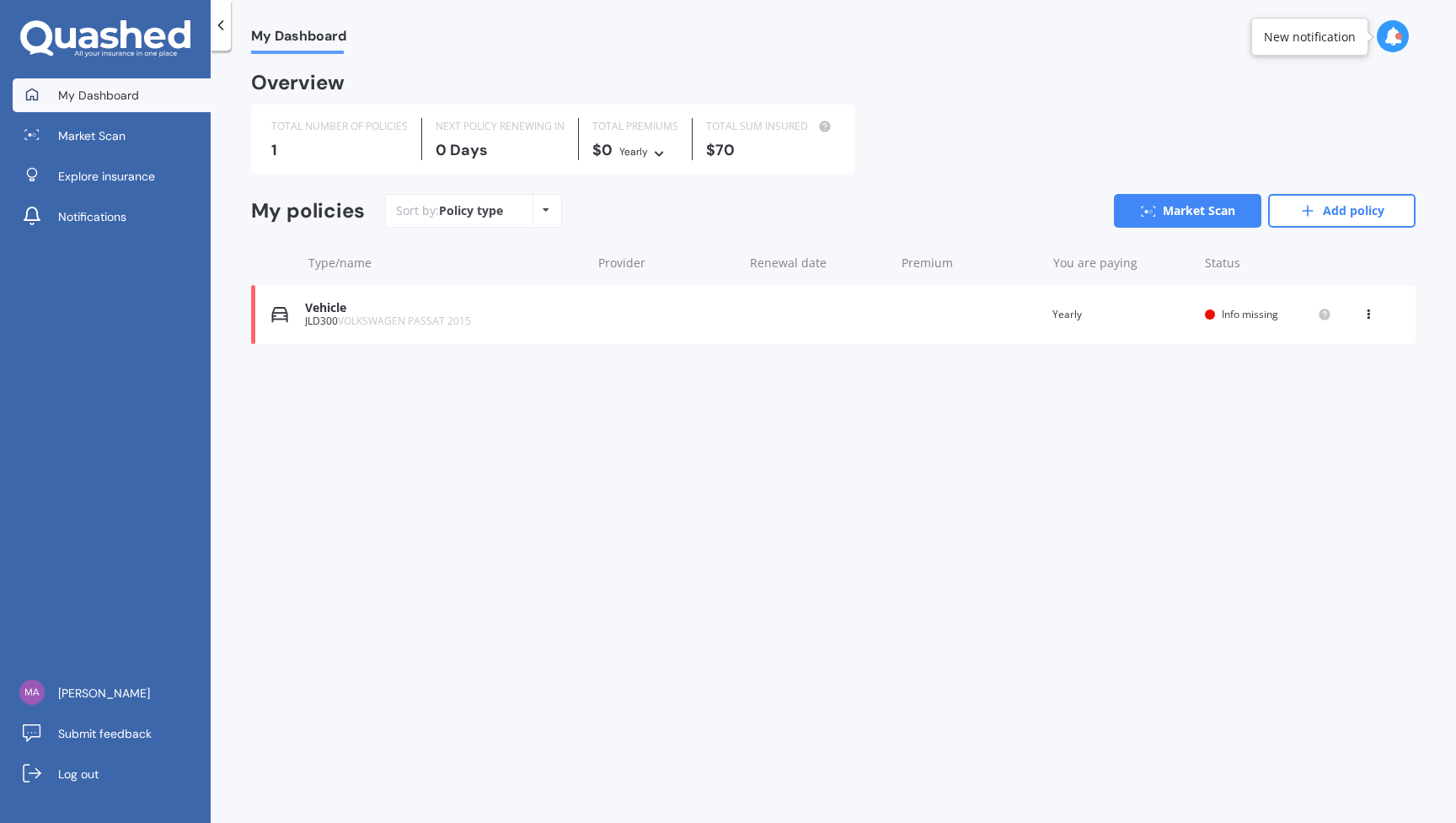
click at [557, 329] on div "Vehicle JLD300 VOLKSWAGEN PASSAT 2015 Renewal date Premium You are paying Yearl…" at bounding box center [833, 315] width 1164 height 59
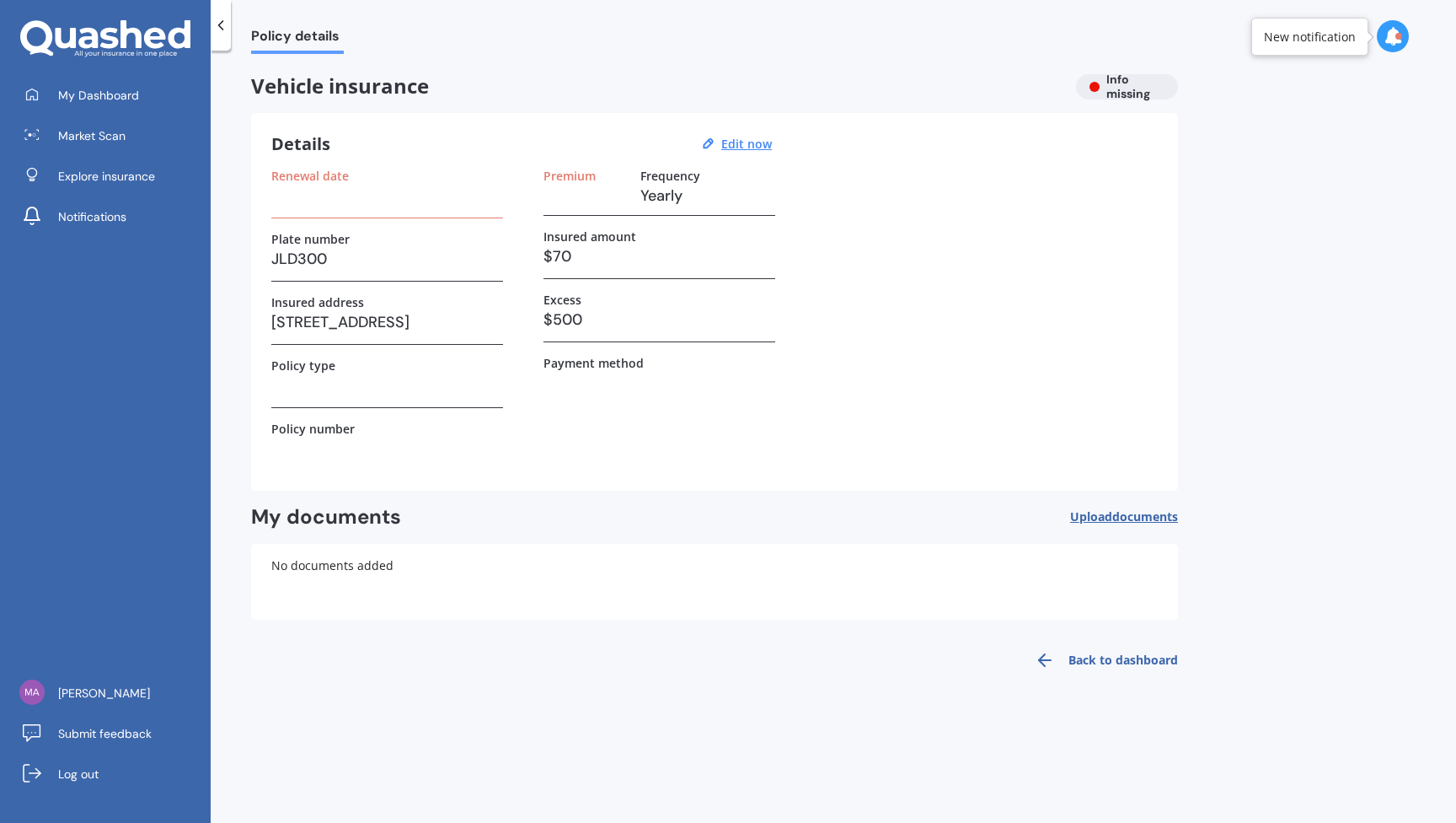
click at [588, 251] on h3 "$70" at bounding box center [659, 255] width 232 height 25
drag, startPoint x: 567, startPoint y: 252, endPoint x: 554, endPoint y: 253, distance: 13.0
click at [554, 253] on h3 "$70" at bounding box center [659, 255] width 232 height 25
click at [715, 429] on div "Premium Frequency Yearly Insured amount $70 Excess $500 Payment method" at bounding box center [659, 320] width 232 height 302
click at [747, 140] on u "Edit now" at bounding box center [747, 143] width 50 height 16
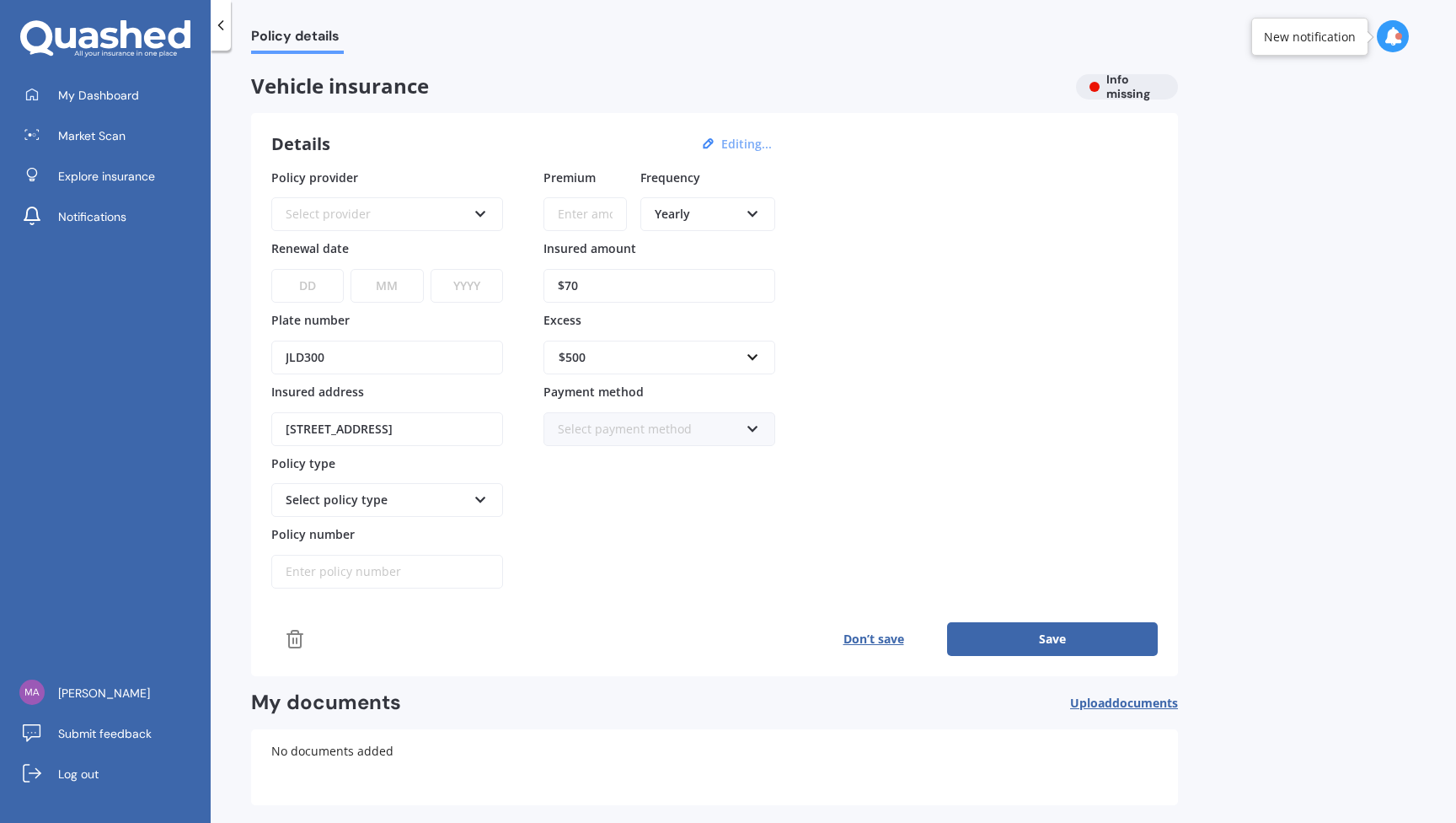
drag, startPoint x: 587, startPoint y: 290, endPoint x: 562, endPoint y: 289, distance: 25.0
click at [562, 289] on input "$70" at bounding box center [659, 286] width 232 height 33
type input "$80"
click at [1024, 322] on div "Policy provider Select provider AA AMI AMP ANZ ASB [PERSON_NAME] Ando Assurant …" at bounding box center [714, 379] width 887 height 421
click at [1017, 627] on button "Save" at bounding box center [1052, 639] width 211 height 33
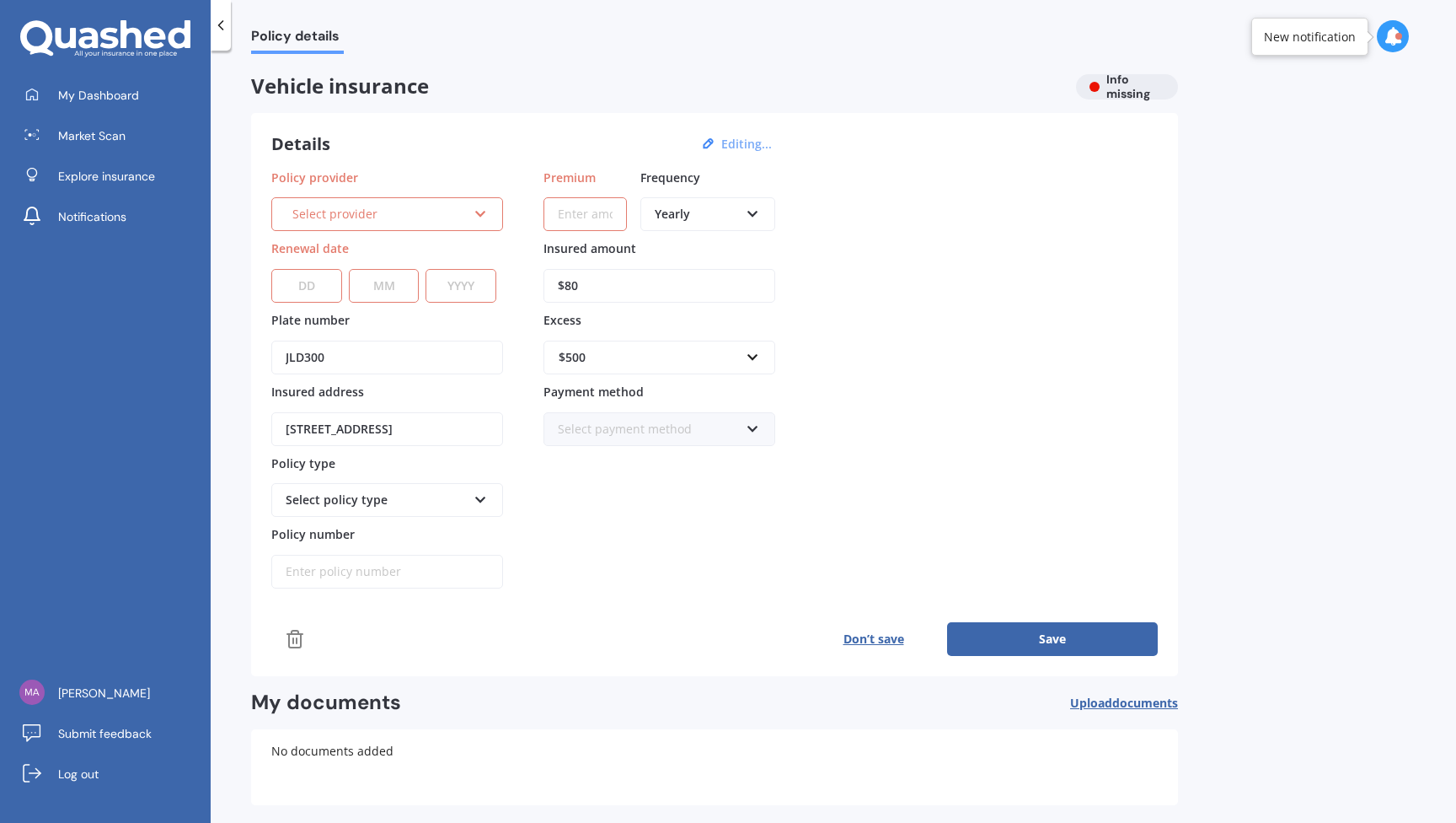
click at [497, 220] on div "Select provider AA AMI AMP ANZ ASB Aioi Nissay Dowa Ando Assurant Autosure BNZ …" at bounding box center [387, 214] width 232 height 33
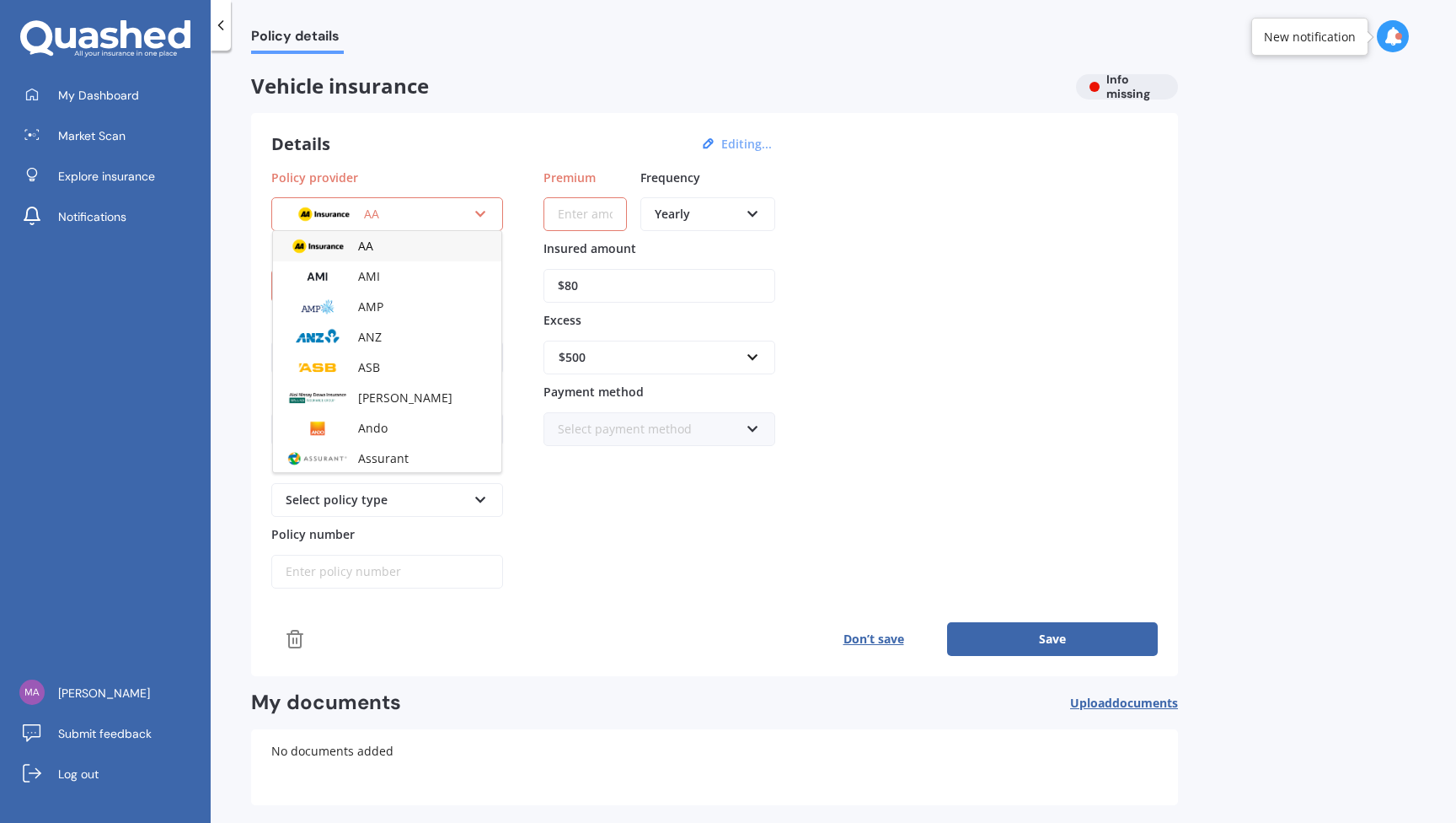
click at [581, 159] on div "Details Editing... Policy provider AA AA AMI AMP ANZ ASB [PERSON_NAME] Dowa And…" at bounding box center [714, 395] width 927 height 563
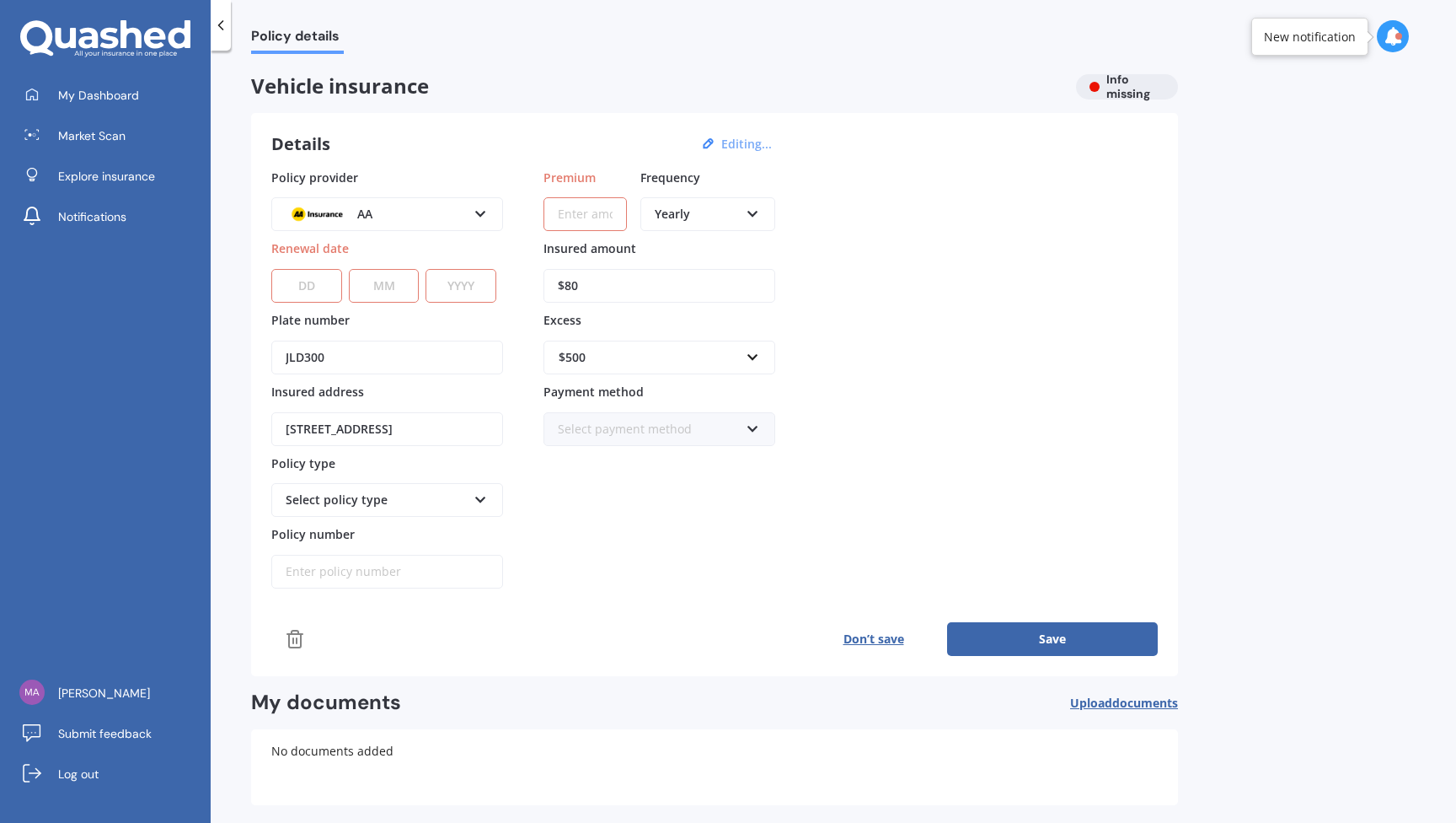
click at [584, 222] on input "Premium" at bounding box center [585, 214] width 84 height 33
click at [601, 141] on div "Details Editing..." at bounding box center [524, 144] width 506 height 22
click at [126, 96] on span "My Dashboard" at bounding box center [98, 95] width 81 height 17
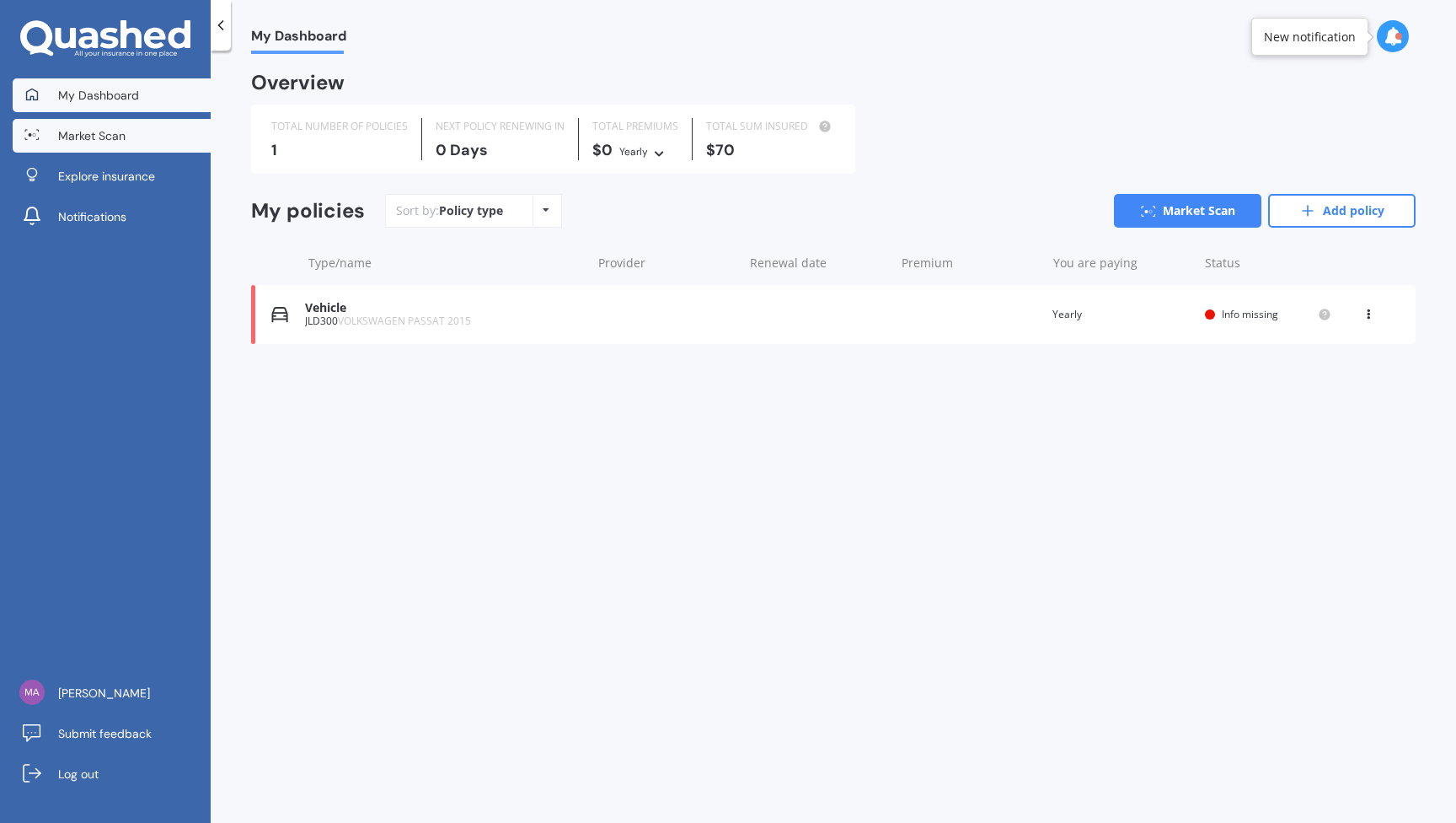
click at [119, 132] on span "Market Scan" at bounding box center [92, 136] width 68 height 17
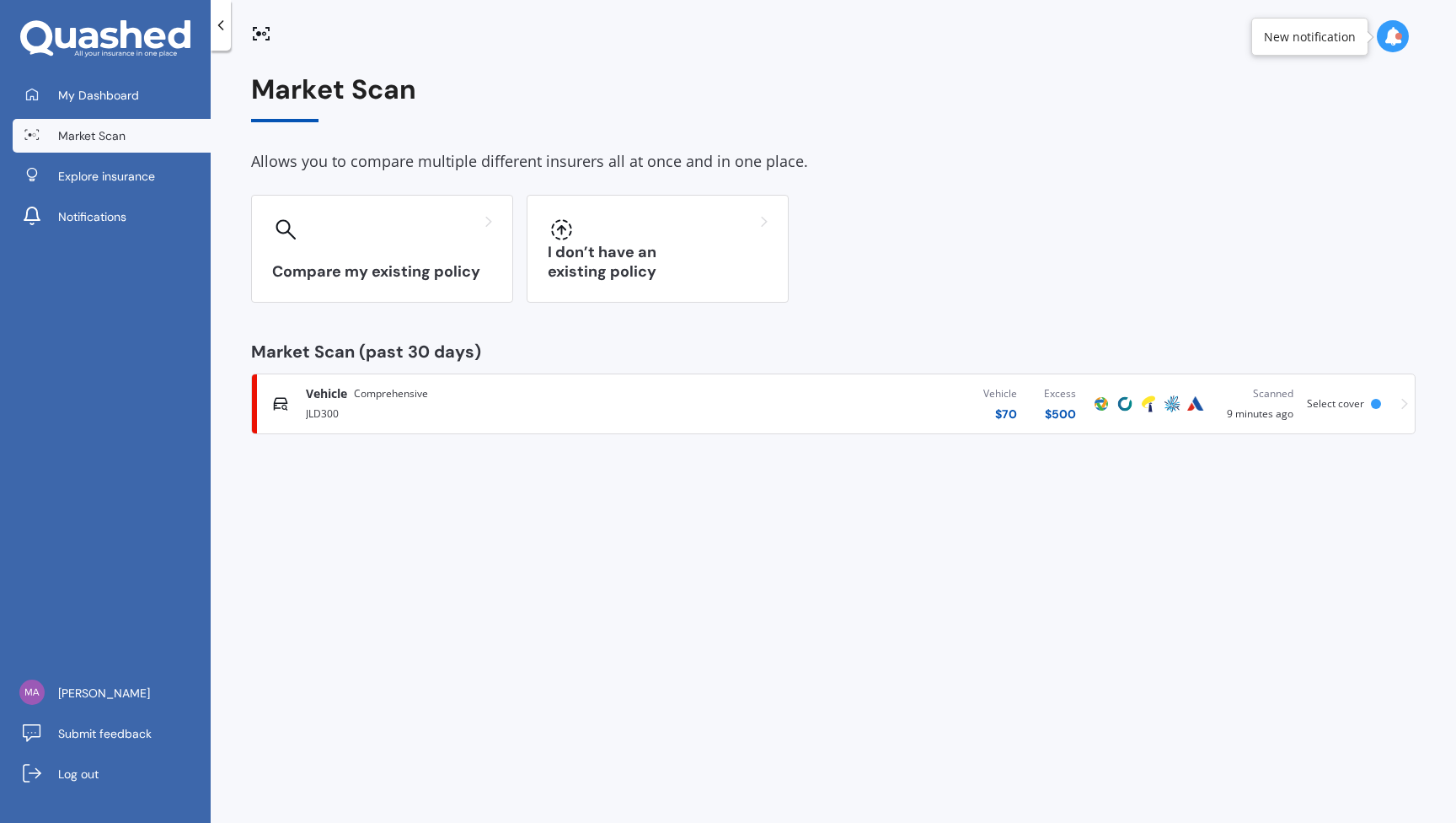
click at [470, 404] on div "JLD300" at bounding box center [493, 412] width 375 height 20
